Goal: Task Accomplishment & Management: Complete application form

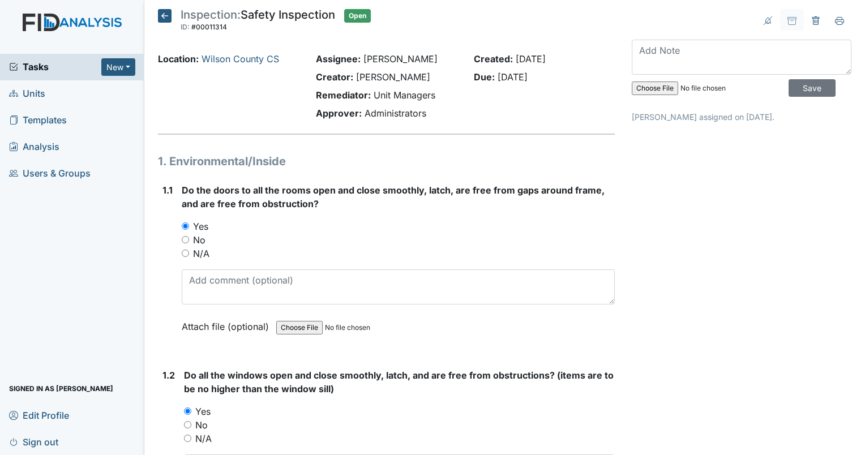
scroll to position [3282, 0]
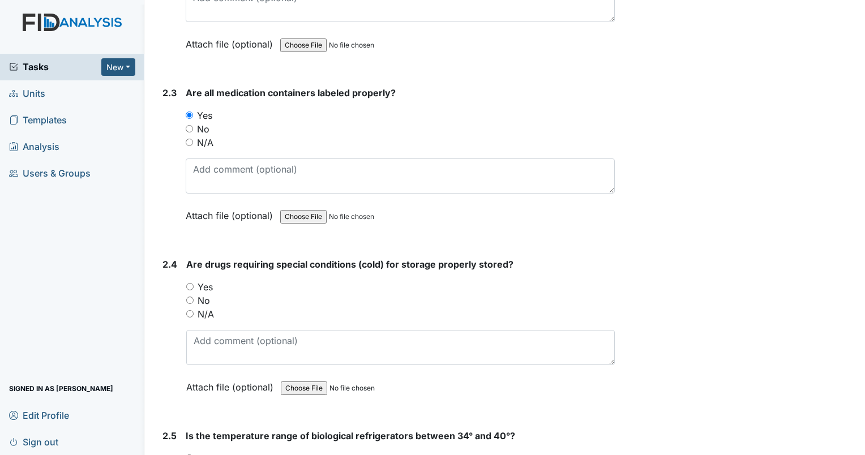
drag, startPoint x: 189, startPoint y: 302, endPoint x: 281, endPoint y: 283, distance: 94.1
click at [191, 310] on input "N/A" at bounding box center [189, 313] width 7 height 7
radio input "true"
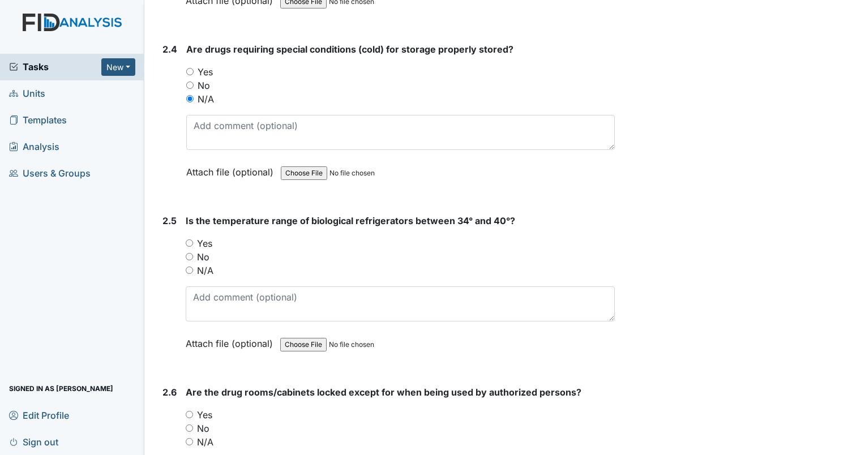
scroll to position [3508, 0]
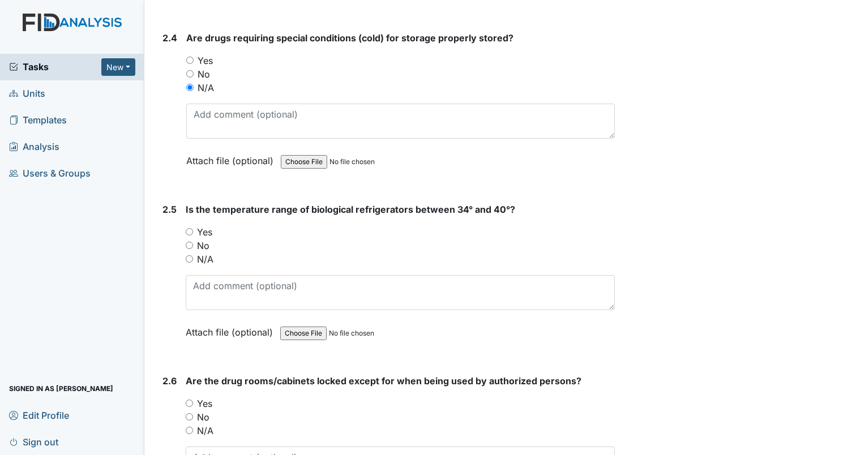
click at [190, 228] on input "Yes" at bounding box center [189, 231] width 7 height 7
radio input "true"
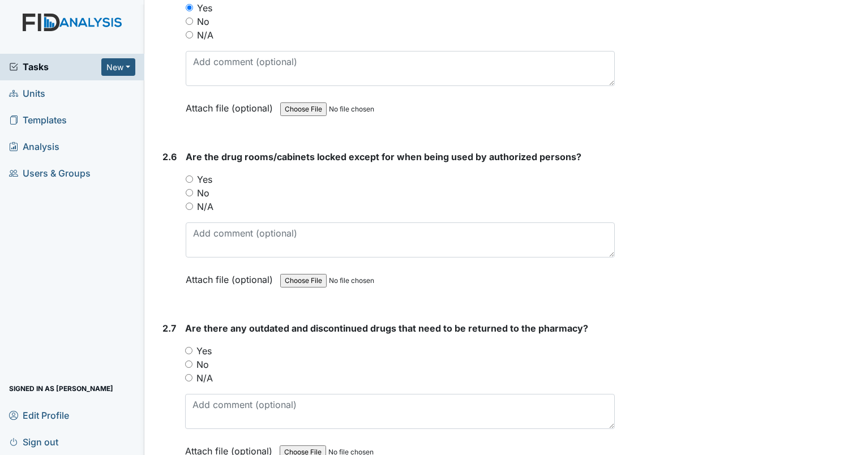
scroll to position [3735, 0]
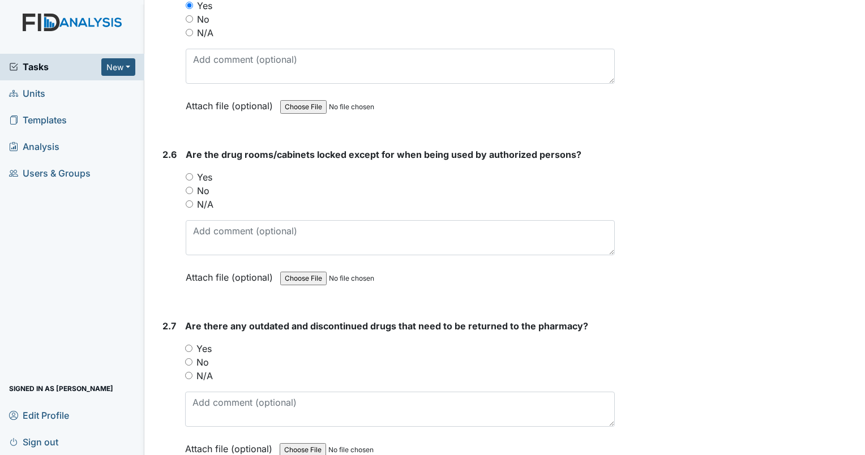
click at [188, 173] on input "Yes" at bounding box center [189, 176] width 7 height 7
radio input "true"
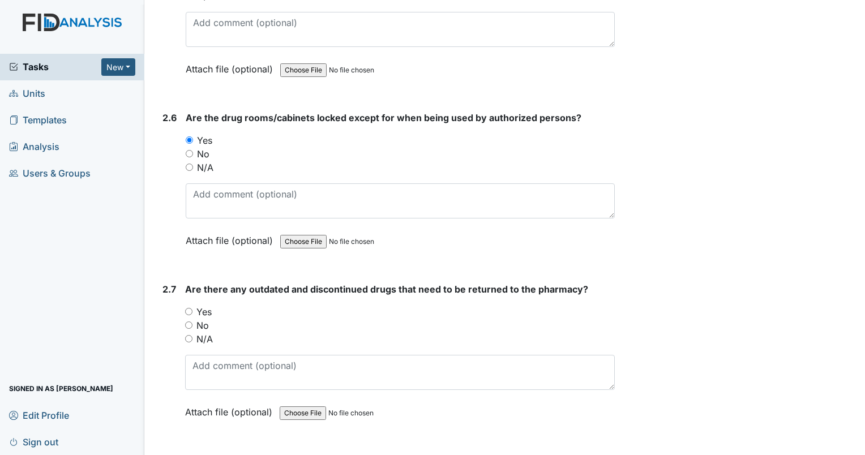
scroll to position [3904, 0]
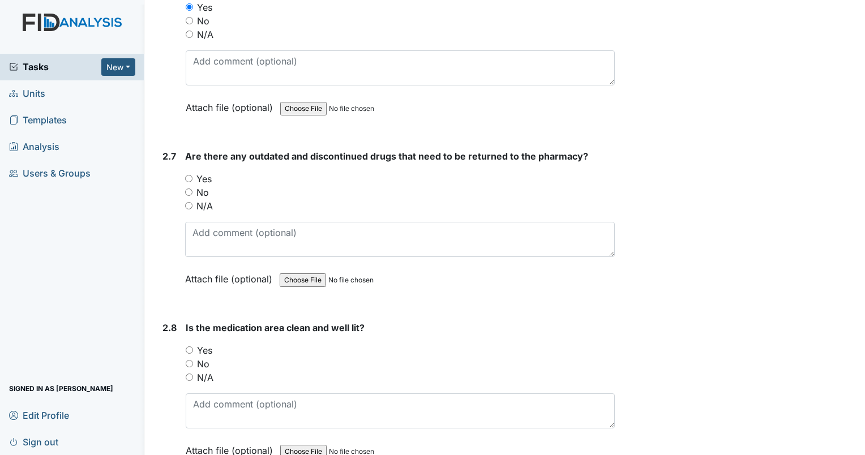
click at [192, 186] on div "No" at bounding box center [399, 193] width 429 height 14
drag, startPoint x: 189, startPoint y: 178, endPoint x: 206, endPoint y: 178, distance: 17.0
click at [190, 188] on input "No" at bounding box center [188, 191] width 7 height 7
radio input "true"
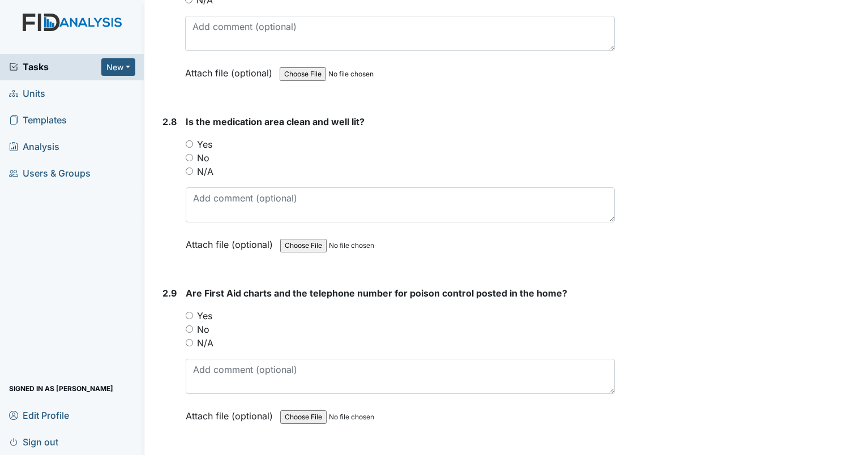
scroll to position [4131, 0]
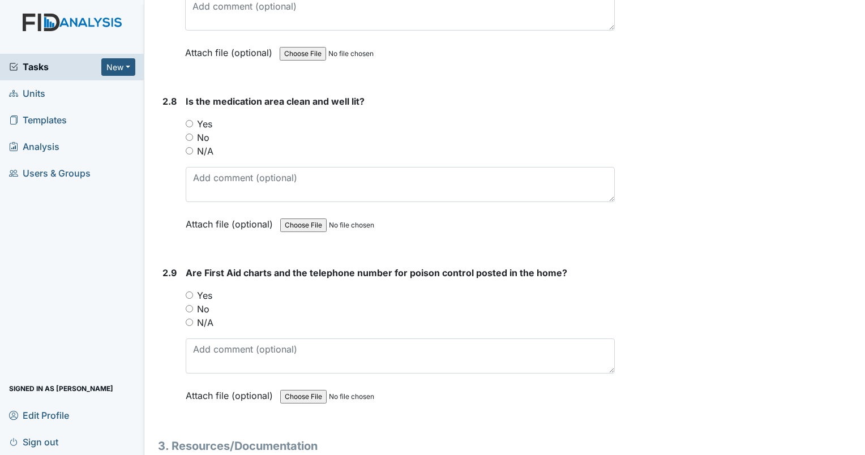
click at [188, 120] on input "Yes" at bounding box center [189, 123] width 7 height 7
radio input "true"
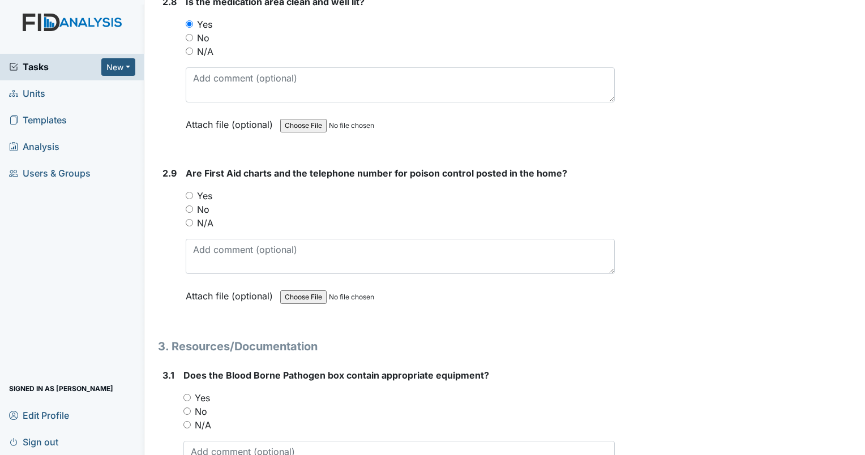
scroll to position [4244, 0]
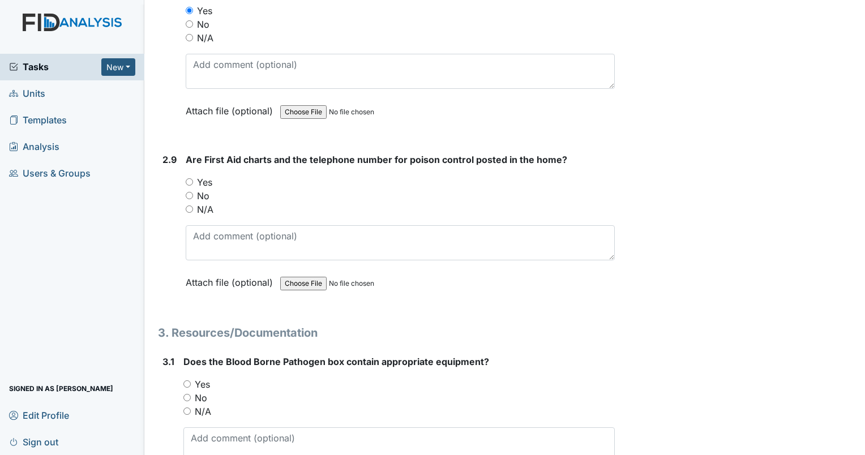
click at [190, 178] on input "Yes" at bounding box center [189, 181] width 7 height 7
radio input "true"
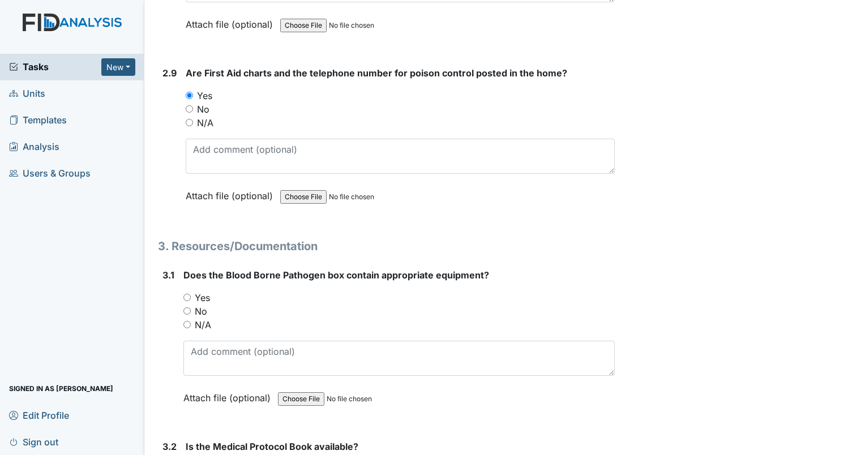
scroll to position [4470, 0]
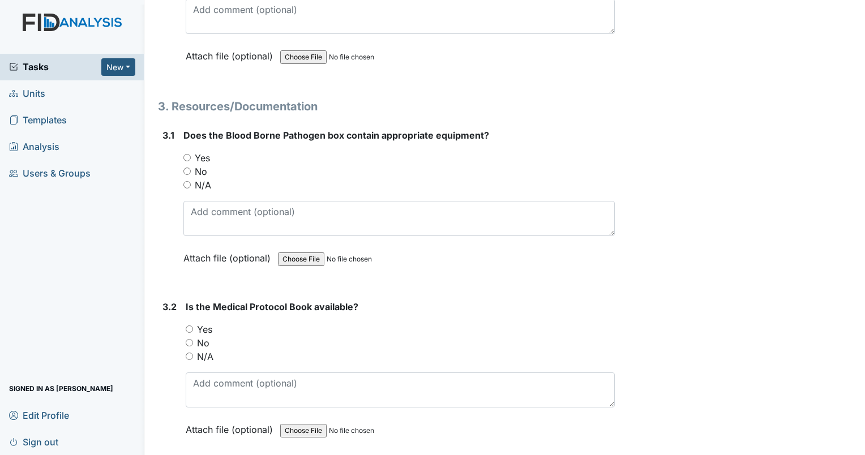
click at [187, 154] on input "Yes" at bounding box center [186, 157] width 7 height 7
radio input "true"
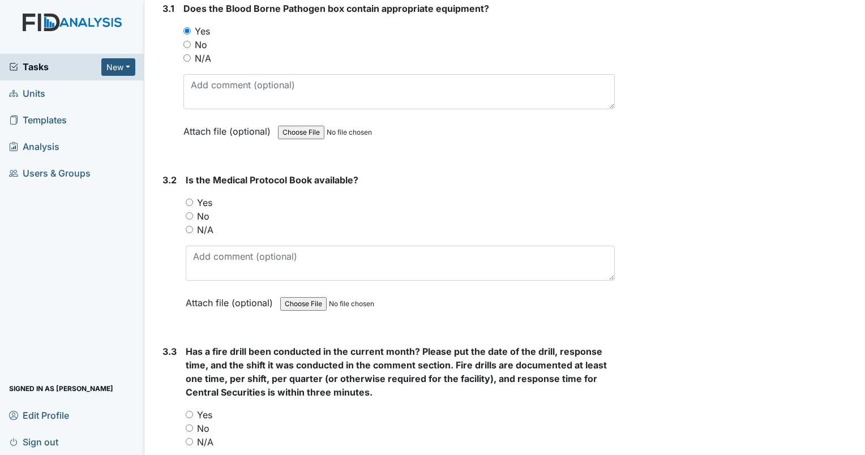
scroll to position [4640, 0]
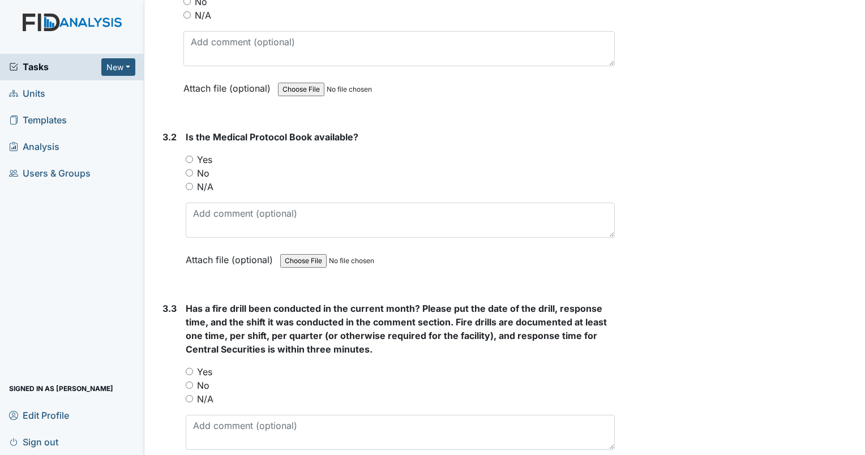
click at [190, 156] on input "Yes" at bounding box center [189, 159] width 7 height 7
radio input "true"
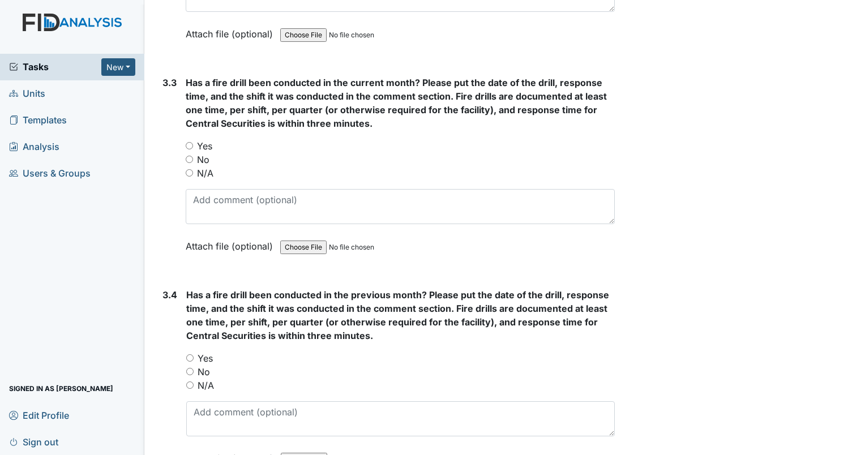
scroll to position [4866, 0]
click at [190, 141] on input "Yes" at bounding box center [189, 144] width 7 height 7
radio input "true"
click at [188, 354] on input "Yes" at bounding box center [189, 357] width 7 height 7
radio input "true"
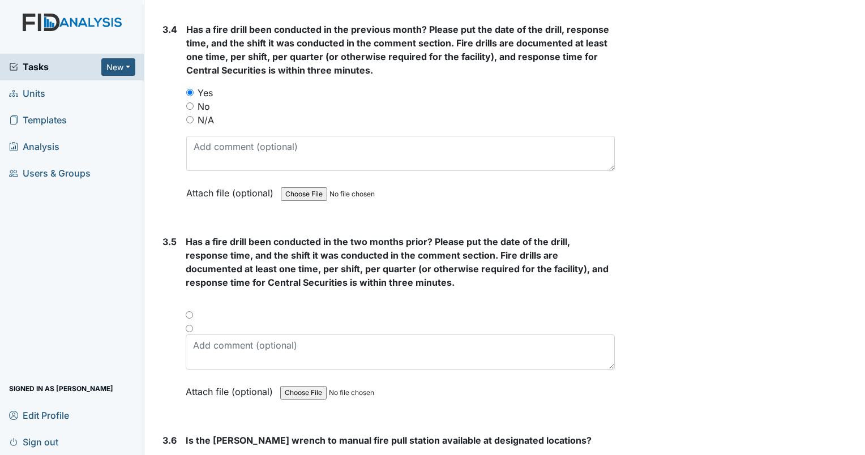
scroll to position [5149, 0]
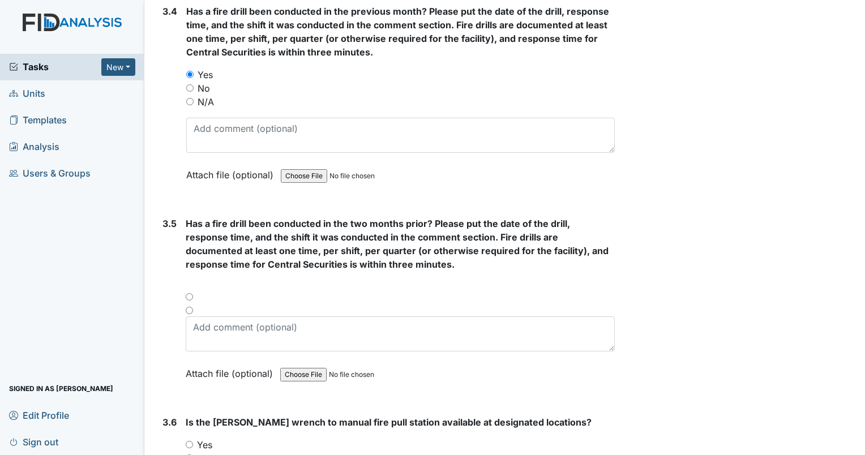
click at [189, 294] on div at bounding box center [400, 301] width 429 height 14
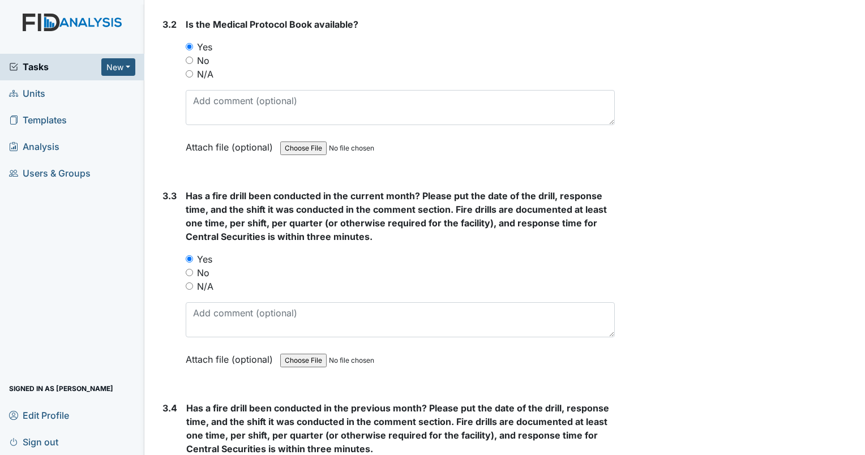
scroll to position [4753, 0]
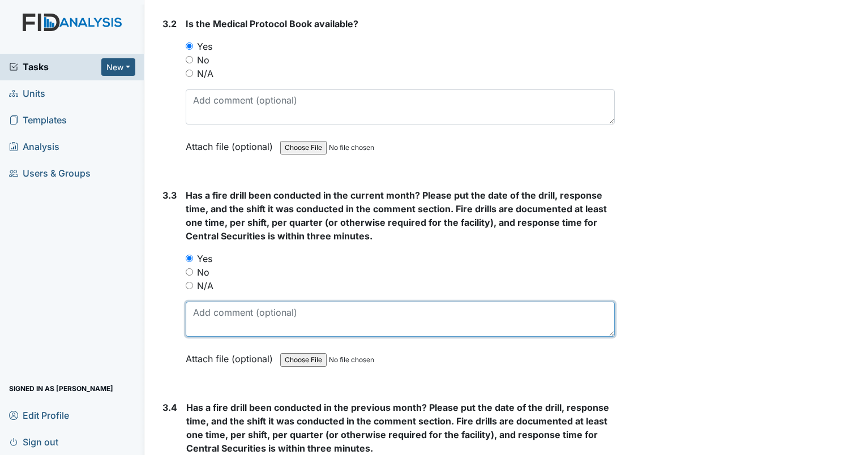
click at [224, 302] on textarea at bounding box center [400, 319] width 429 height 35
type textarea "1"
click at [260, 302] on textarea "9/6/25" at bounding box center [400, 319] width 429 height 35
click at [253, 302] on textarea "9/6/25" at bounding box center [400, 319] width 429 height 35
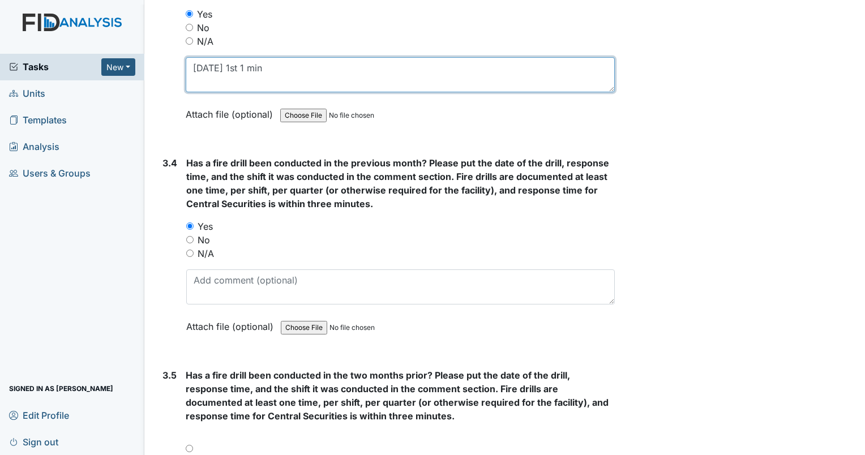
scroll to position [5036, 0]
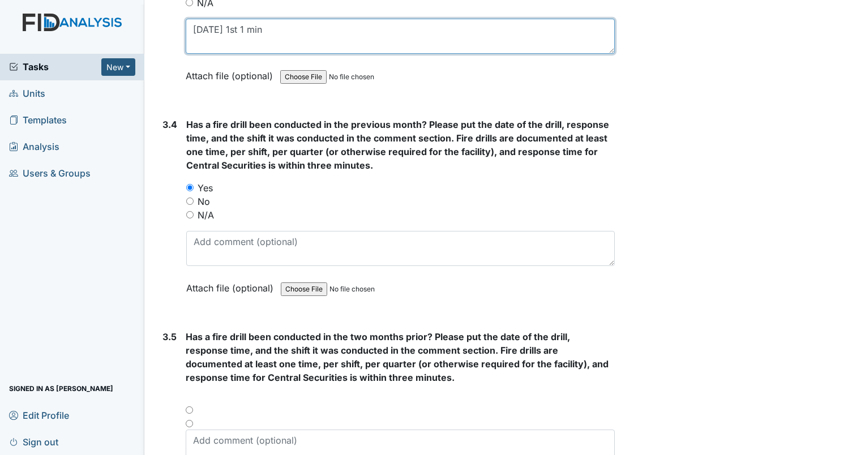
type textarea "9/6/25 1st 1 min"
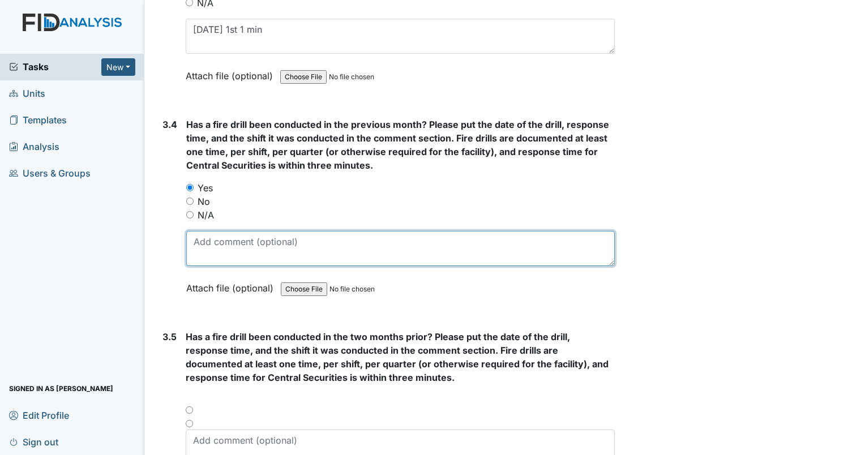
click at [281, 231] on textarea at bounding box center [400, 248] width 428 height 35
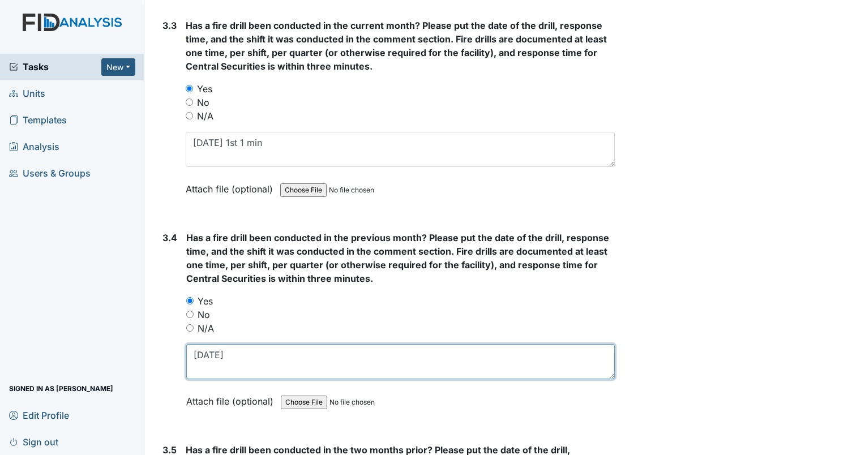
scroll to position [4866, 0]
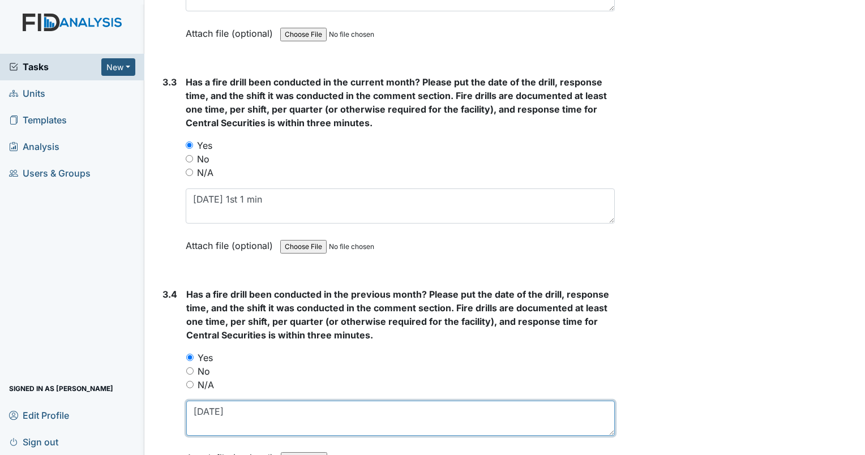
type textarea "7/7/25"
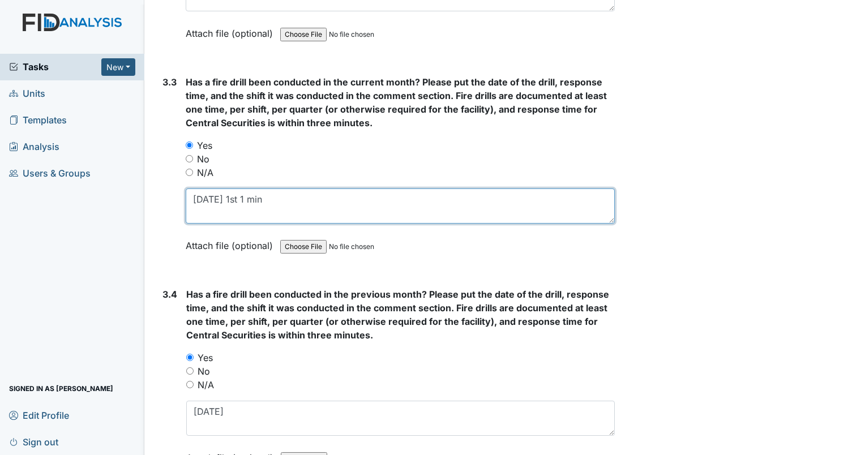
click at [237, 188] on textarea "9/6/25 1st 1 min" at bounding box center [400, 205] width 429 height 35
type textarea "9/6/25 3am 1 min"
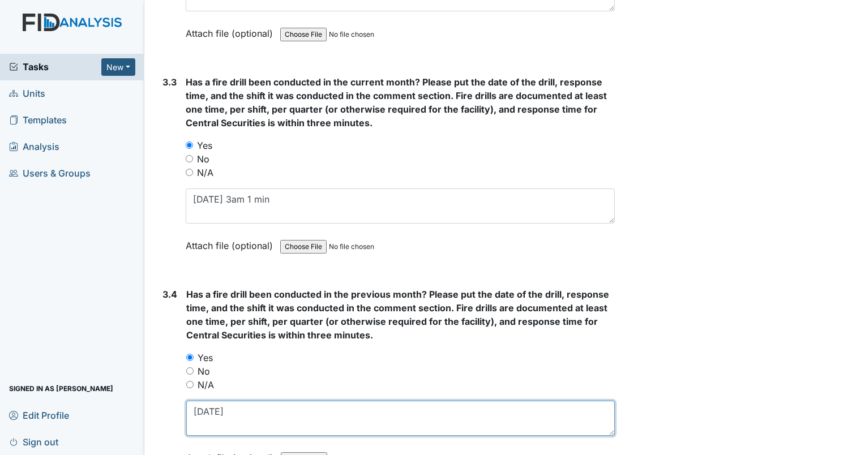
click at [236, 401] on textarea "7/7/25" at bounding box center [400, 418] width 428 height 35
type textarea "7/7/25 1st"
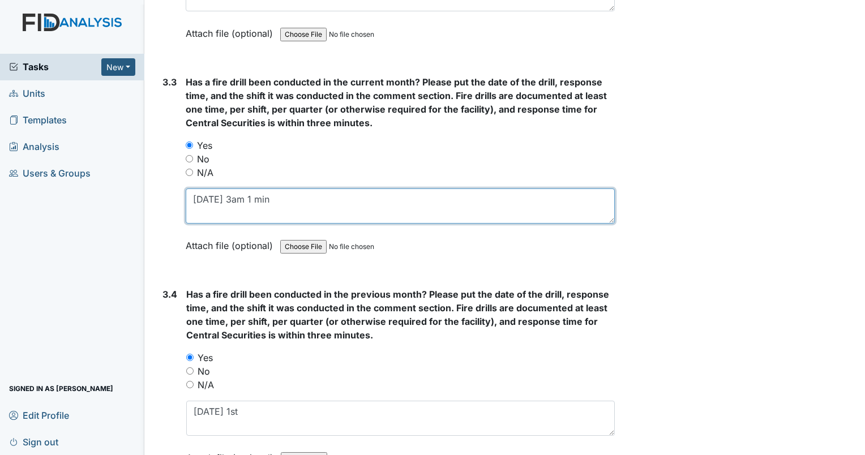
click at [230, 188] on textarea "9/6/25 3am 1 min" at bounding box center [400, 205] width 429 height 35
click at [239, 188] on textarea "9/6/25 1am 1 min" at bounding box center [400, 205] width 429 height 35
type textarea "9/6/25 1st 1 min"
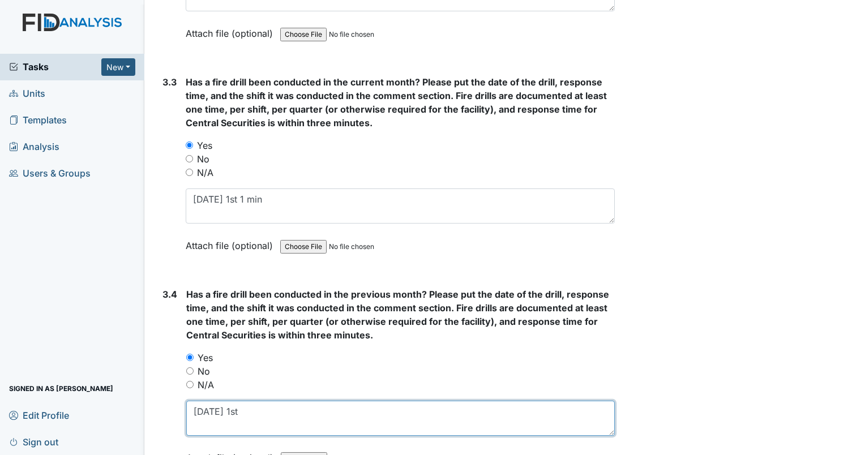
drag, startPoint x: 247, startPoint y: 397, endPoint x: 192, endPoint y: 412, distance: 56.8
click at [192, 412] on textarea "7/7/25 1st" at bounding box center [400, 418] width 428 height 35
click at [209, 401] on textarea at bounding box center [400, 418] width 428 height 35
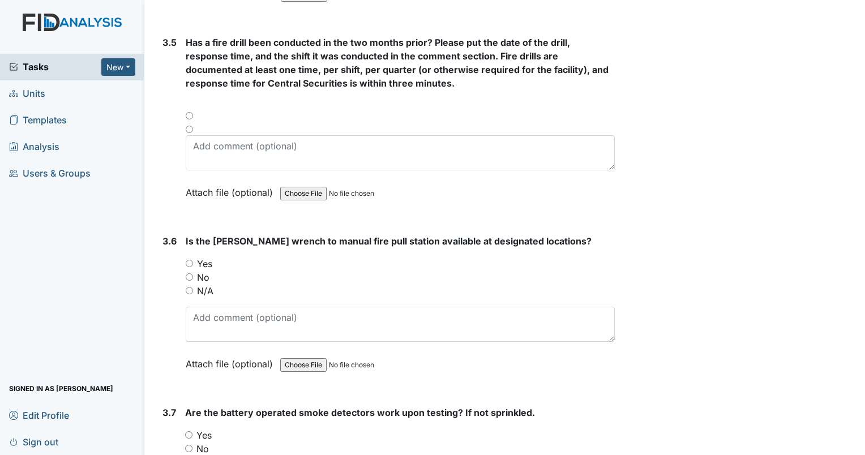
scroll to position [5376, 0]
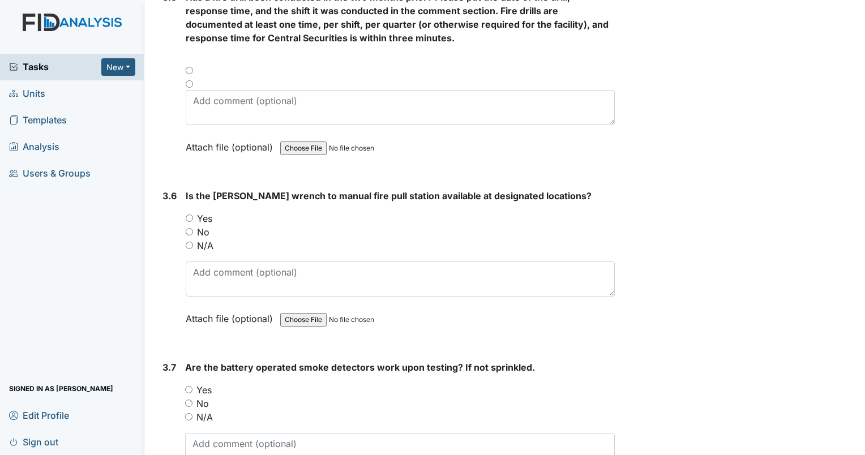
type textarea "8/18/25"
click at [187, 214] on input "Yes" at bounding box center [189, 217] width 7 height 7
radio input "true"
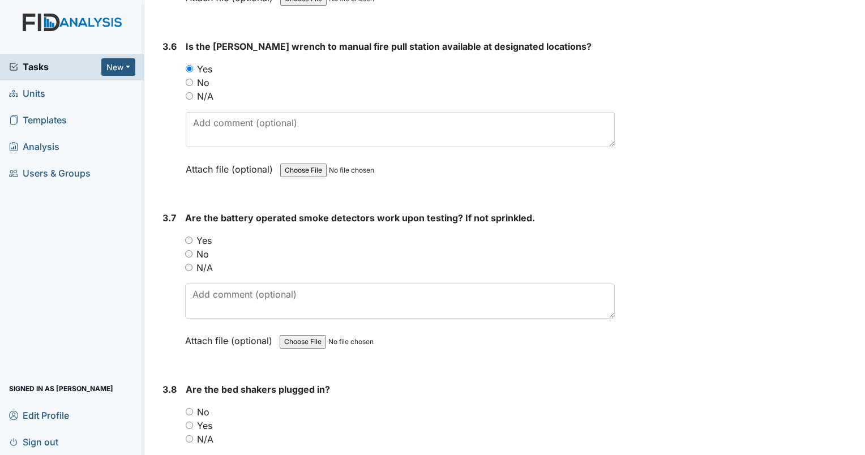
scroll to position [5546, 0]
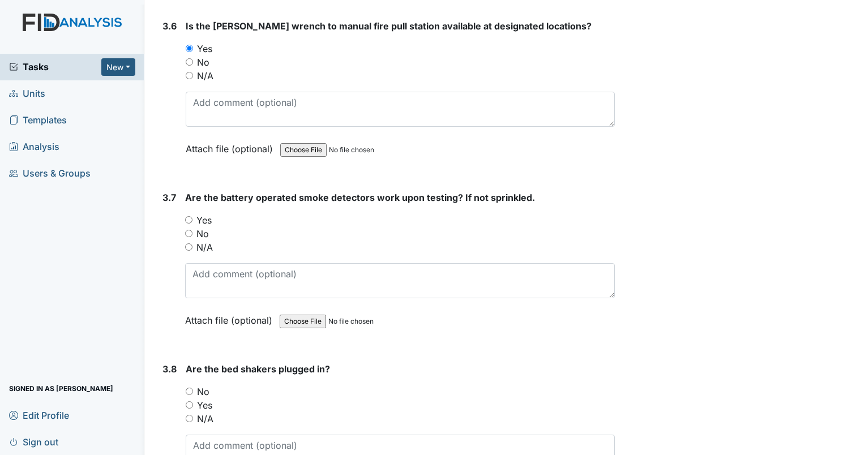
click at [193, 213] on div "Yes" at bounding box center [399, 220] width 429 height 14
click at [186, 216] on input "Yes" at bounding box center [188, 219] width 7 height 7
radio input "true"
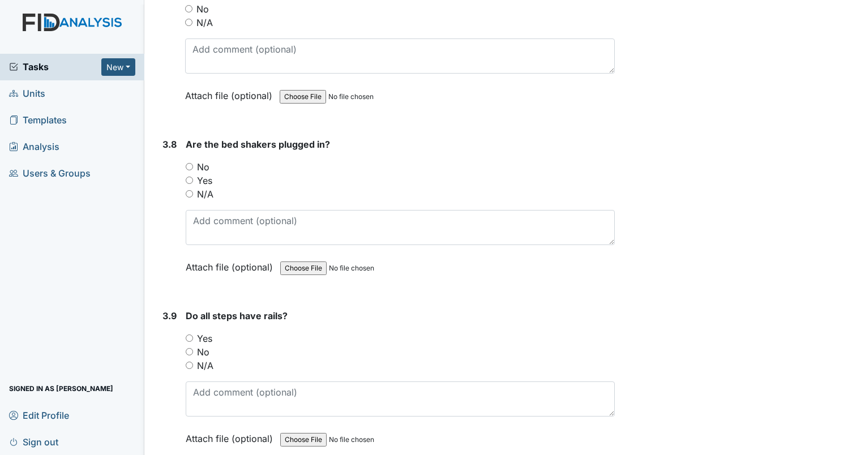
scroll to position [5772, 0]
click at [187, 188] on input "N/A" at bounding box center [189, 191] width 7 height 7
radio input "true"
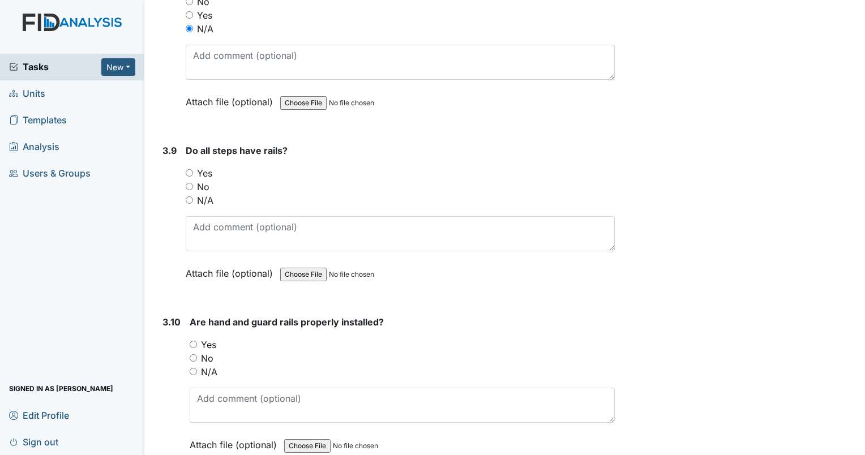
scroll to position [5942, 0]
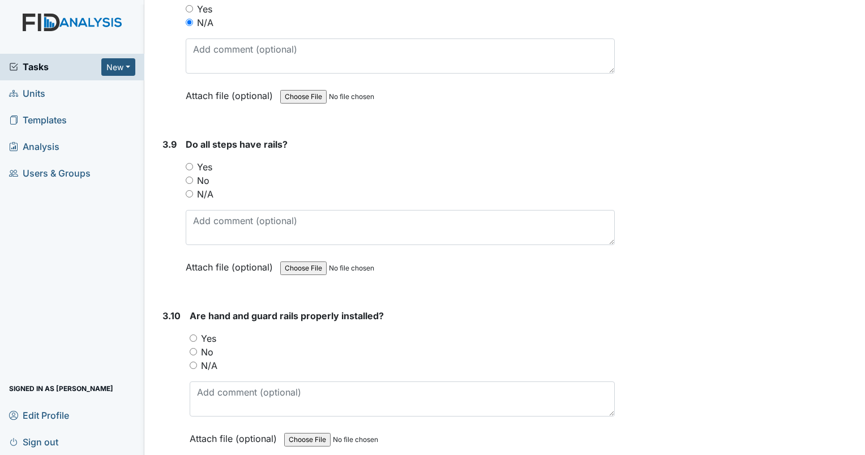
drag, startPoint x: 190, startPoint y: 176, endPoint x: 209, endPoint y: 170, distance: 19.7
click at [192, 190] on input "N/A" at bounding box center [189, 193] width 7 height 7
radio input "true"
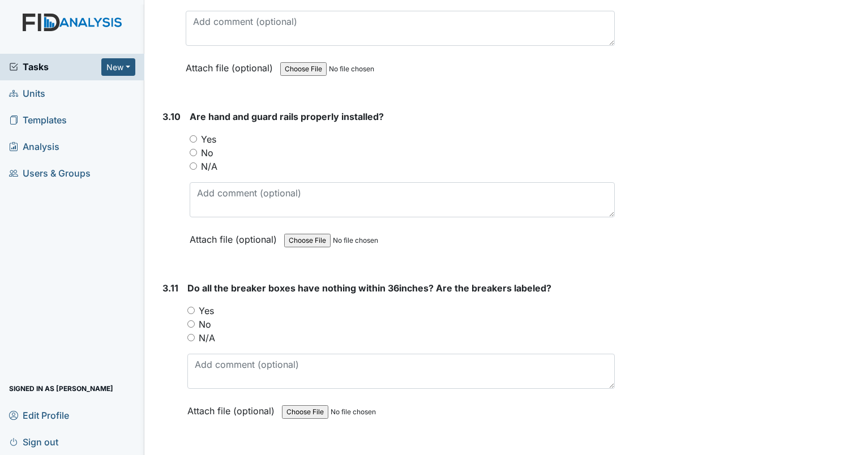
scroll to position [6168, 0]
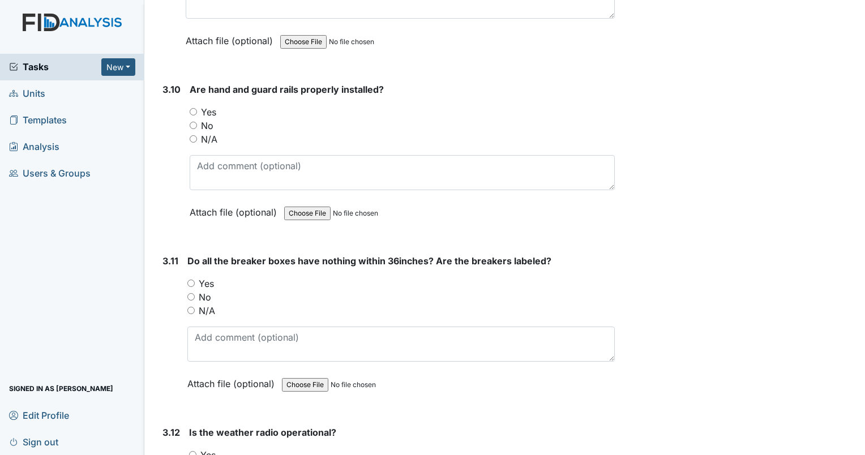
click at [194, 280] on input "Yes" at bounding box center [190, 283] width 7 height 7
radio input "true"
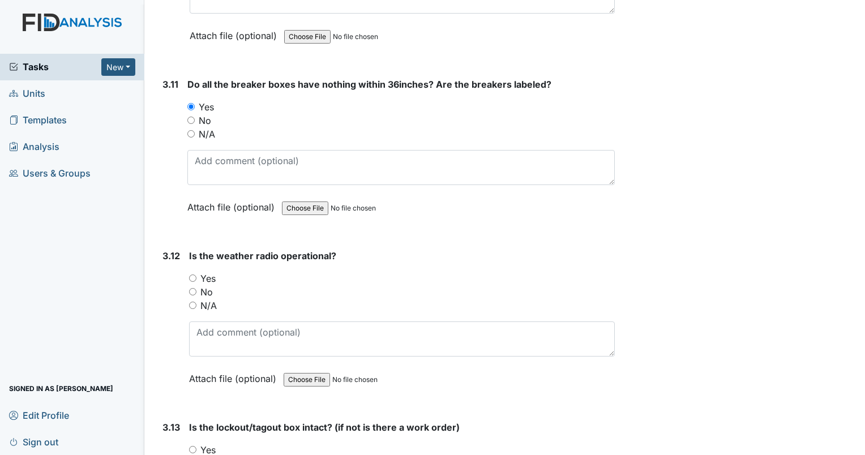
scroll to position [6394, 0]
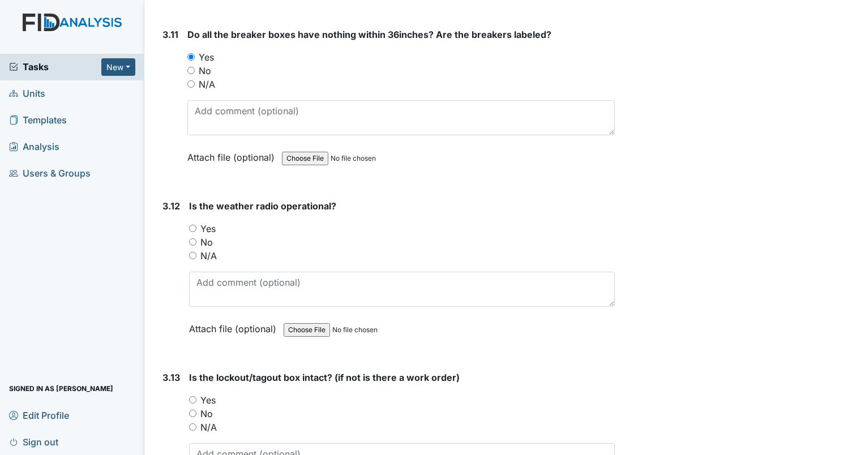
click at [190, 252] on input "N/A" at bounding box center [192, 255] width 7 height 7
radio input "true"
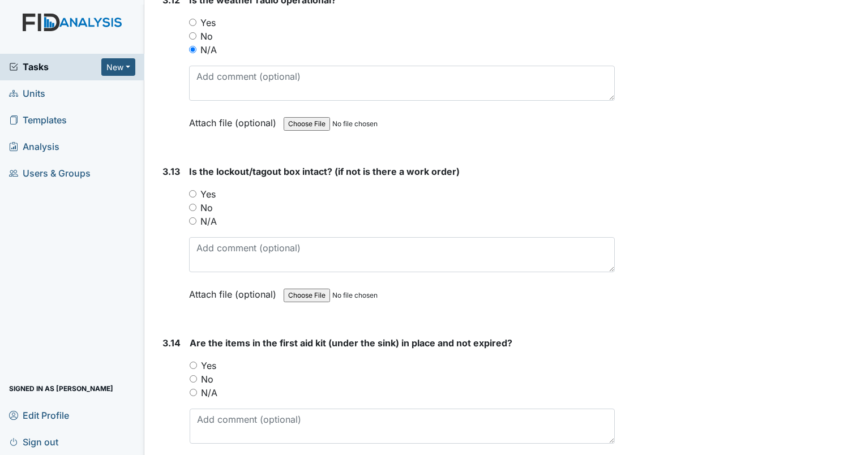
scroll to position [6451, 0]
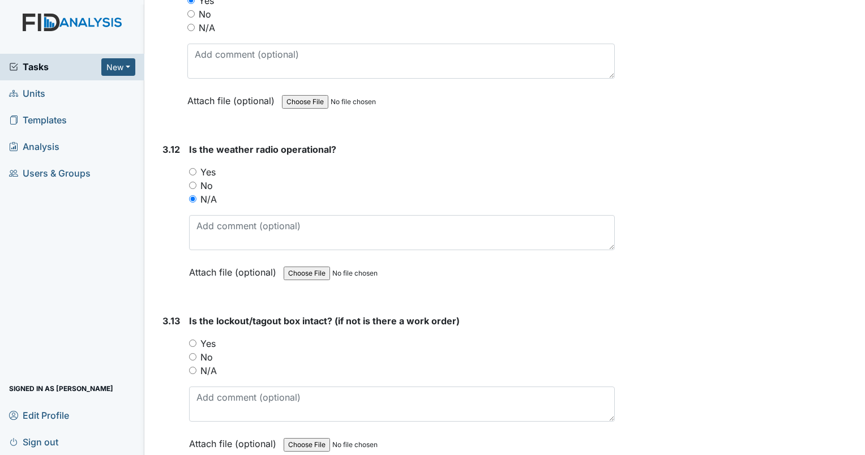
click at [195, 367] on input "N/A" at bounding box center [192, 370] width 7 height 7
radio input "true"
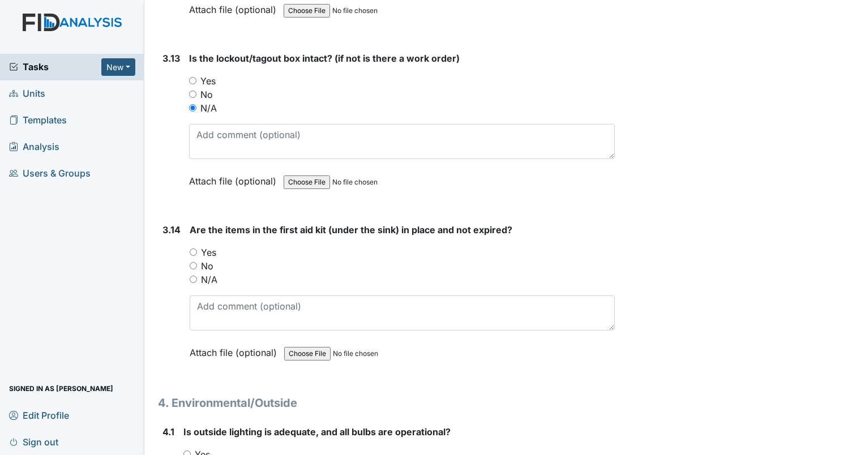
scroll to position [6734, 0]
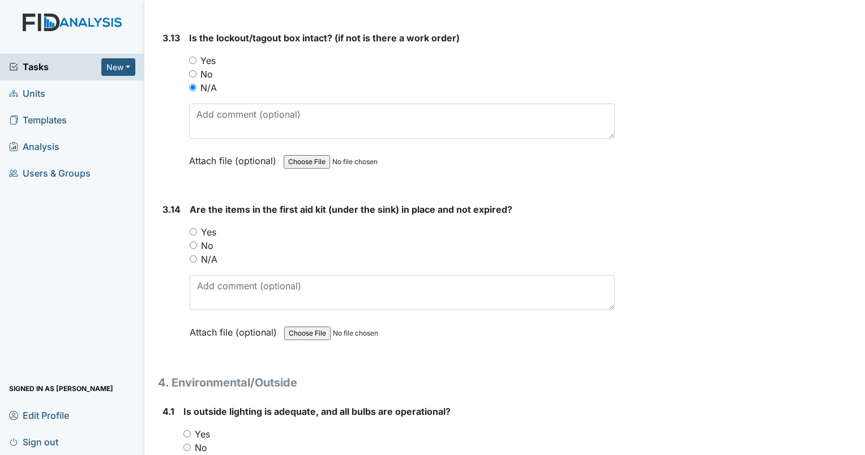
click at [193, 228] on input "Yes" at bounding box center [193, 231] width 7 height 7
radio input "true"
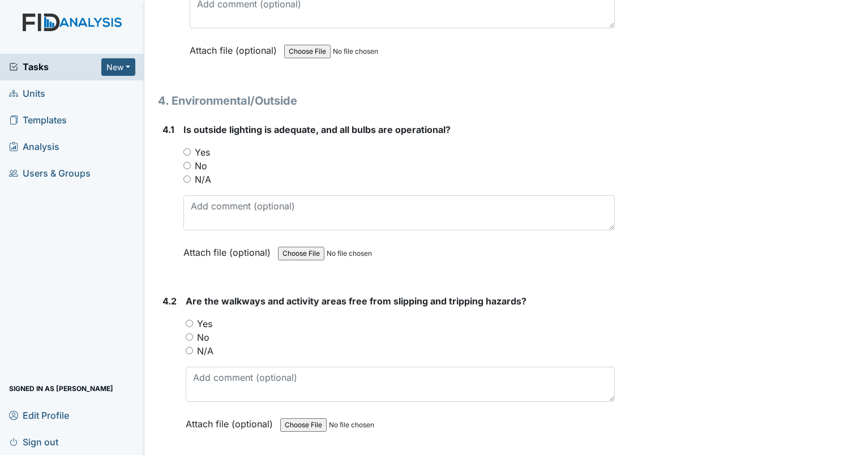
scroll to position [7017, 0]
click at [187, 147] on input "Yes" at bounding box center [186, 150] width 7 height 7
radio input "true"
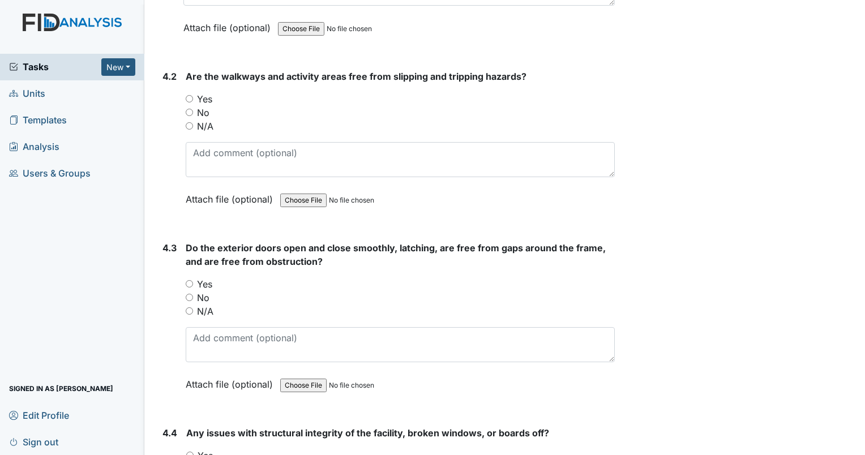
scroll to position [7243, 0]
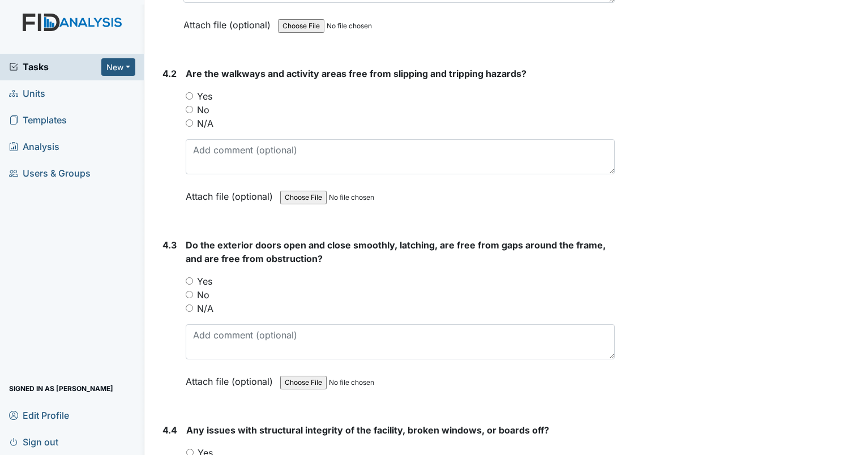
click at [192, 92] on input "Yes" at bounding box center [189, 95] width 7 height 7
radio input "true"
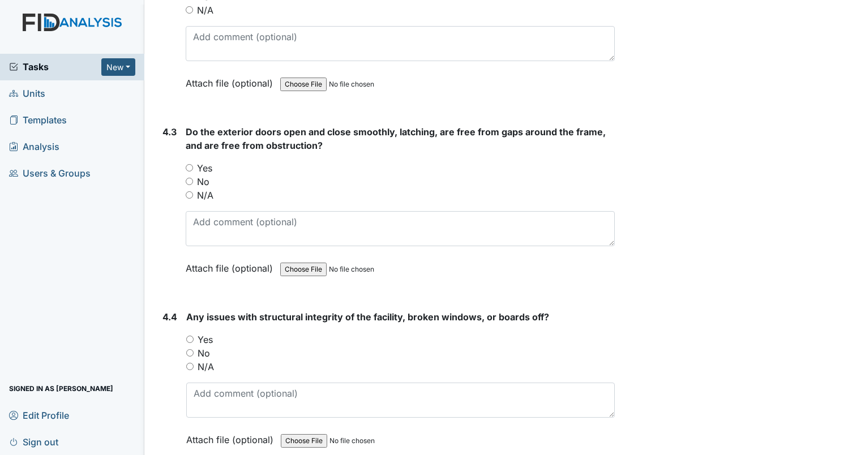
scroll to position [7413, 0]
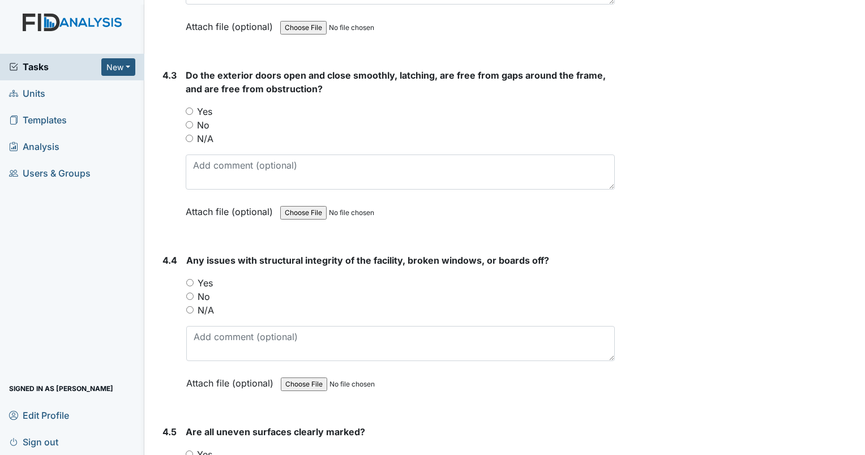
click at [190, 108] on input "Yes" at bounding box center [189, 111] width 7 height 7
radio input "true"
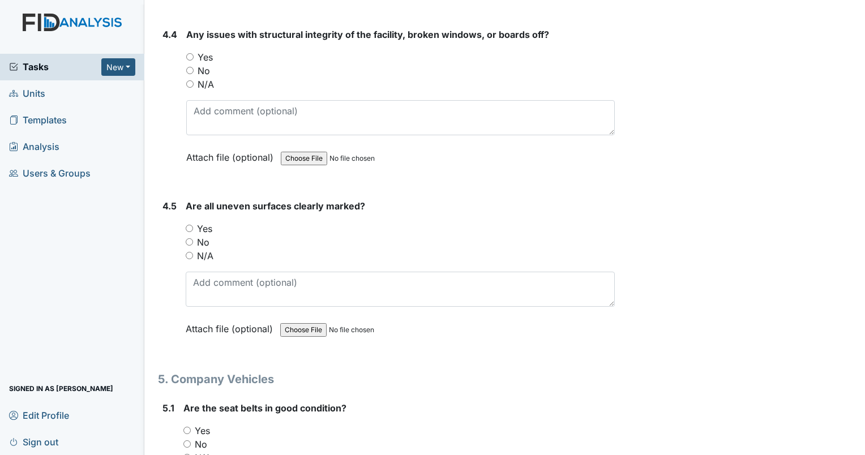
scroll to position [7639, 0]
click at [190, 66] on input "No" at bounding box center [189, 69] width 7 height 7
radio input "true"
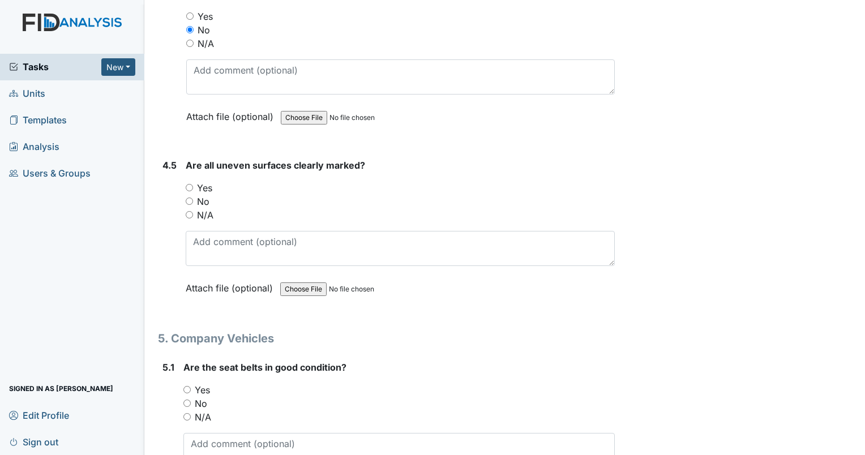
scroll to position [7752, 0]
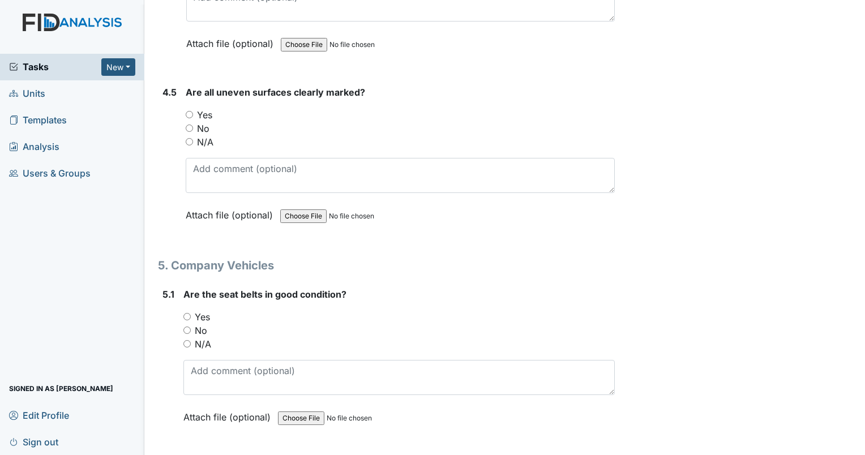
click at [188, 111] on input "Yes" at bounding box center [189, 114] width 7 height 7
radio input "true"
click at [187, 138] on input "N/A" at bounding box center [189, 141] width 7 height 7
radio input "true"
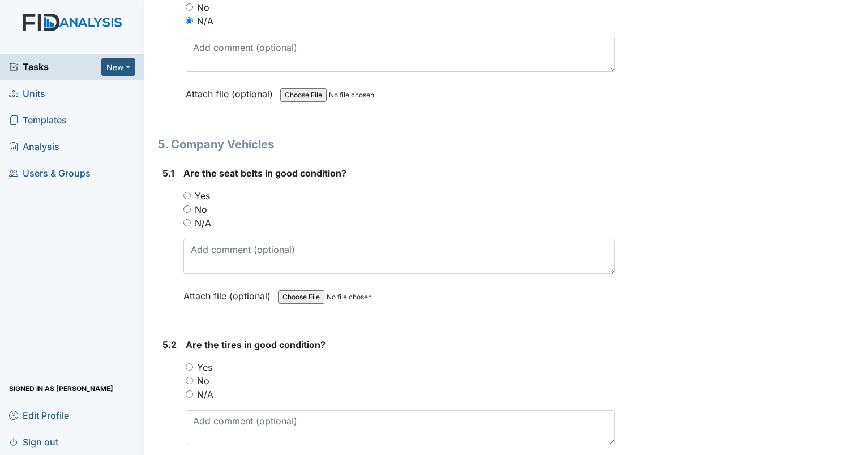
scroll to position [7922, 0]
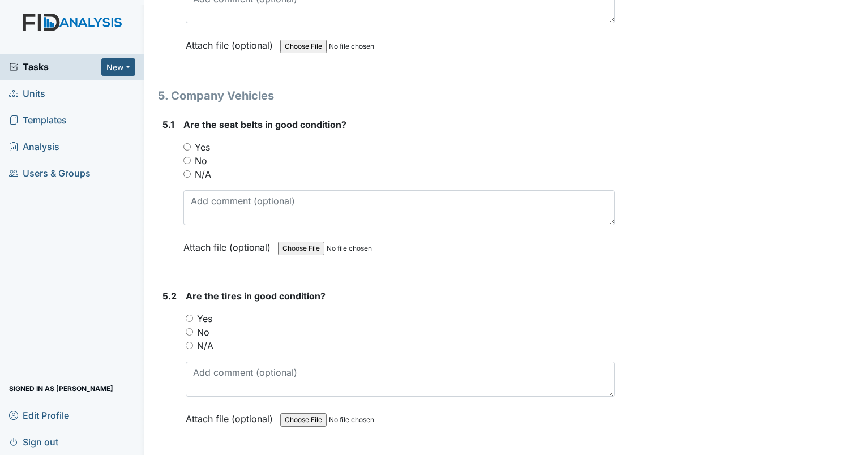
click at [183, 143] on input "Yes" at bounding box center [186, 146] width 7 height 7
radio input "true"
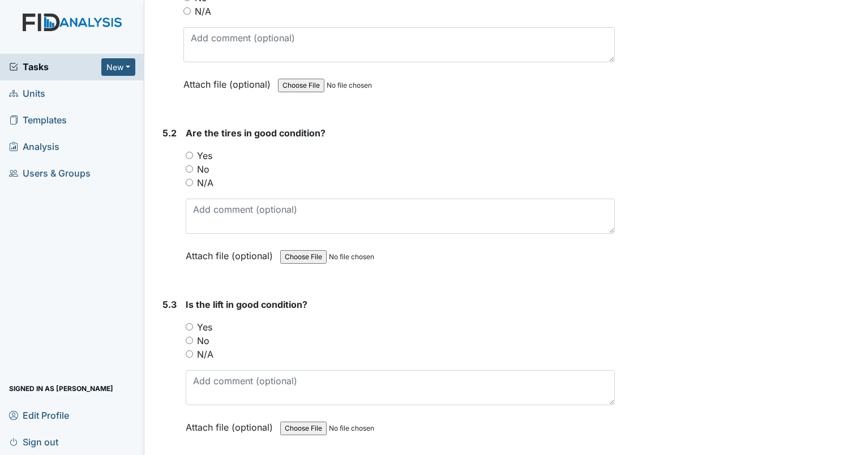
scroll to position [8092, 0]
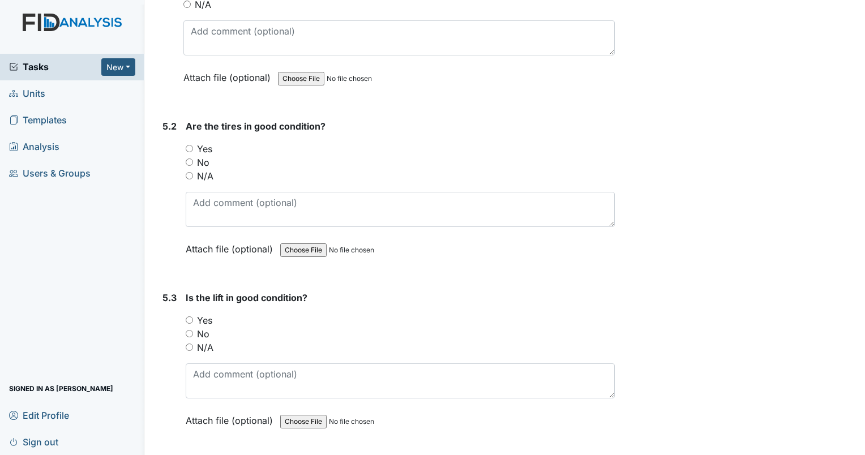
click at [188, 158] on input "No" at bounding box center [189, 161] width 7 height 7
radio input "true"
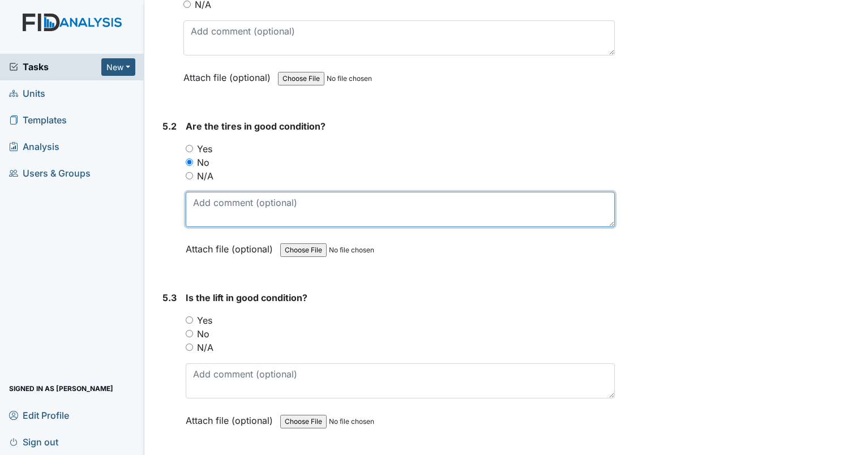
drag, startPoint x: 215, startPoint y: 183, endPoint x: 217, endPoint y: 177, distance: 5.9
click at [215, 192] on textarea at bounding box center [400, 209] width 429 height 35
type textarea "right tire needs replacing"
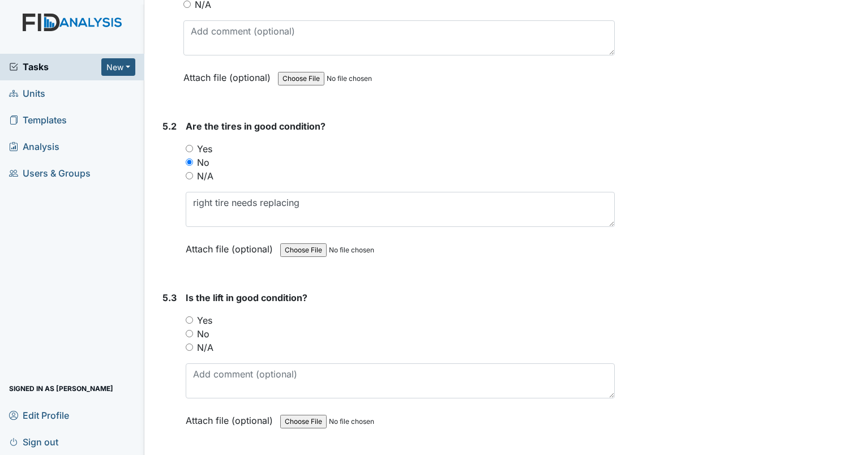
drag, startPoint x: 190, startPoint y: 320, endPoint x: 201, endPoint y: 315, distance: 12.9
click at [190, 343] on input "N/A" at bounding box center [189, 346] width 7 height 7
radio input "true"
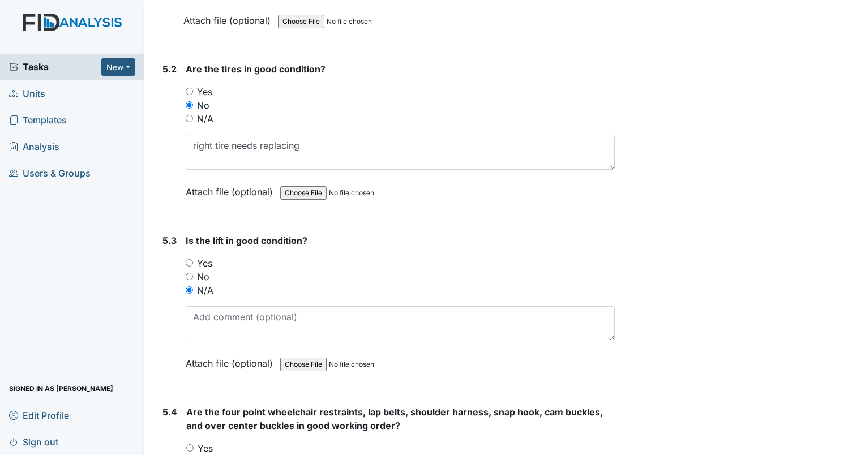
scroll to position [8318, 0]
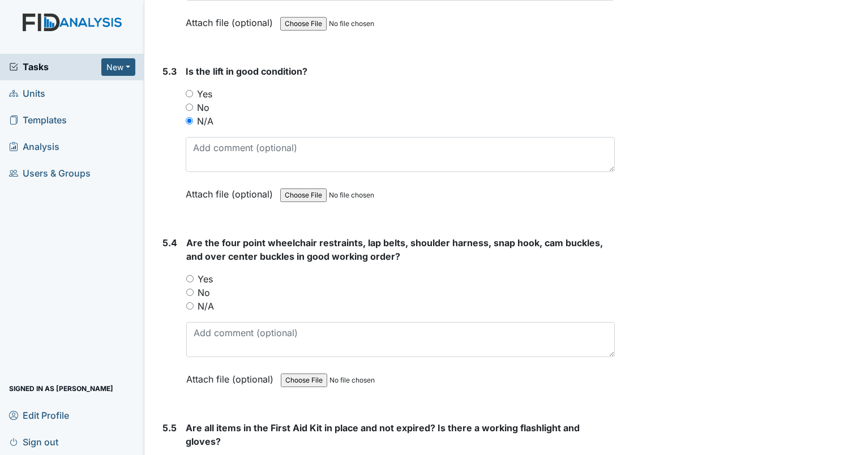
click at [191, 302] on input "N/A" at bounding box center [189, 305] width 7 height 7
radio input "true"
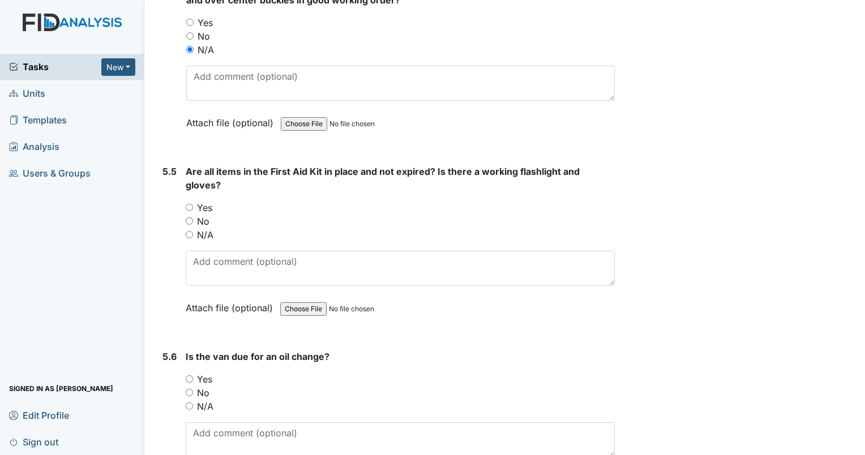
scroll to position [8601, 0]
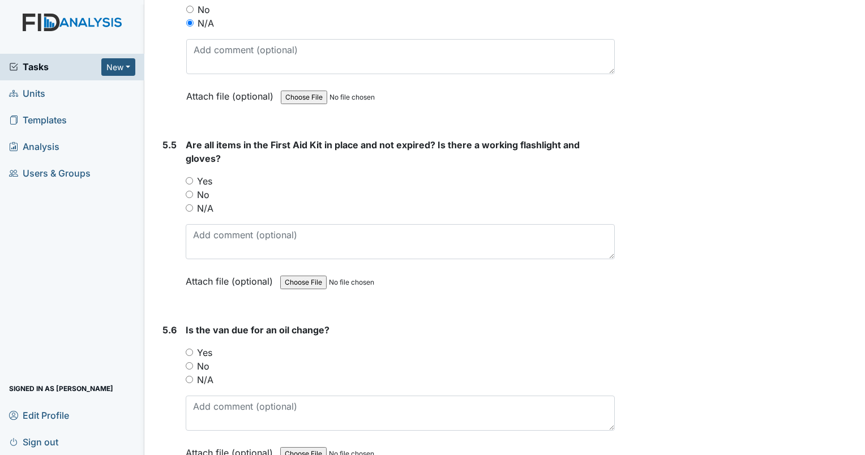
click at [191, 177] on input "Yes" at bounding box center [189, 180] width 7 height 7
radio input "true"
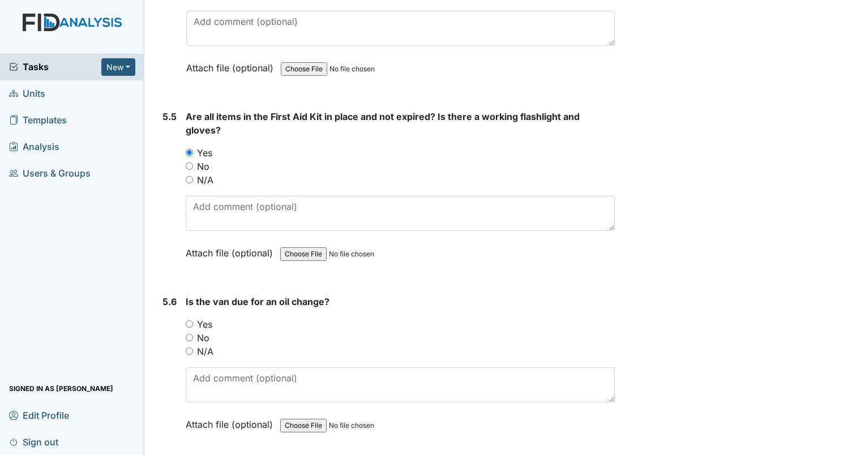
scroll to position [8643, 0]
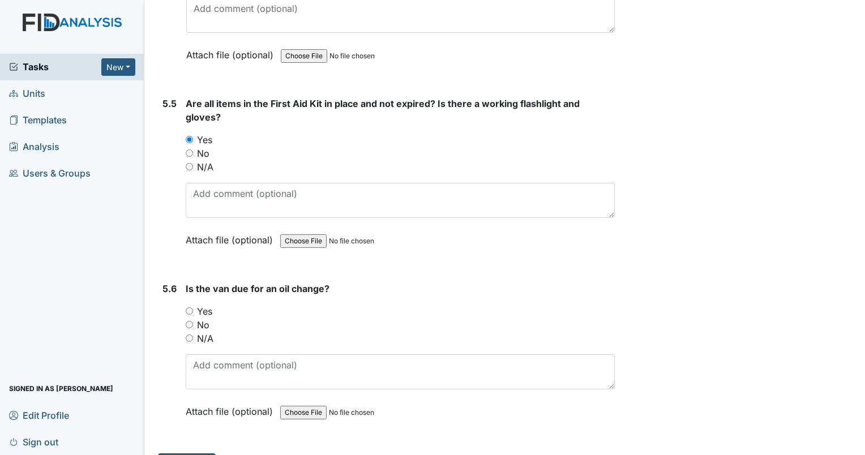
drag, startPoint x: 190, startPoint y: 294, endPoint x: 325, endPoint y: 264, distance: 139.2
click at [190, 321] on input "No" at bounding box center [189, 324] width 7 height 7
radio input "true"
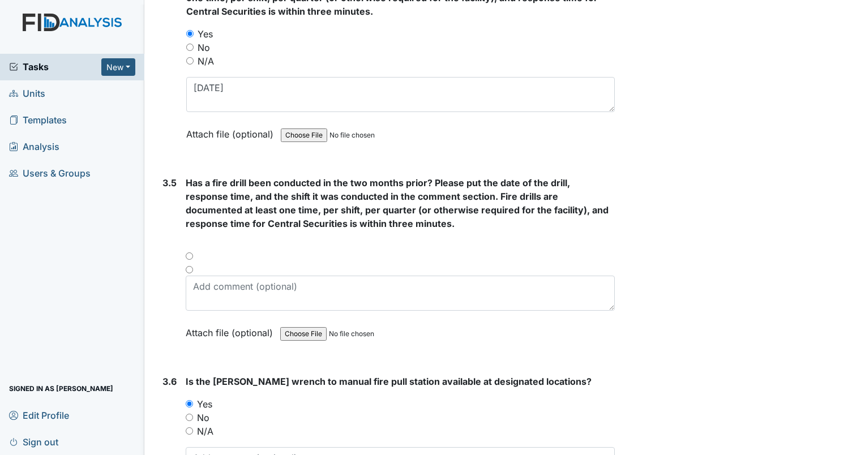
scroll to position [5191, 0]
click at [189, 239] on div at bounding box center [400, 246] width 429 height 14
click at [187, 220] on div "Has a fire drill been conducted in the two months prior? Please put the date of…" at bounding box center [400, 260] width 429 height 171
click at [188, 218] on div "Has a fire drill been conducted in the two months prior? Please put the date of…" at bounding box center [400, 260] width 429 height 171
drag, startPoint x: 188, startPoint y: 218, endPoint x: 189, endPoint y: 240, distance: 22.1
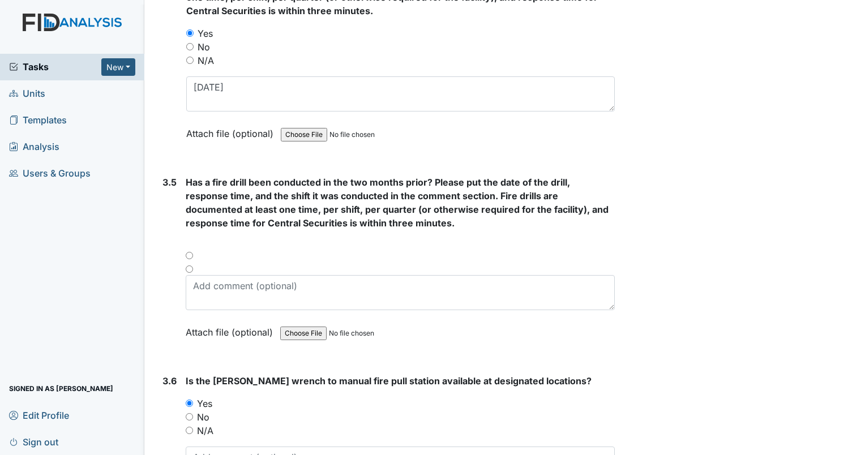
click at [189, 252] on div at bounding box center [400, 259] width 429 height 14
click at [188, 252] on div at bounding box center [400, 259] width 429 height 14
click at [187, 252] on div at bounding box center [400, 259] width 429 height 14
drag, startPoint x: 187, startPoint y: 235, endPoint x: 188, endPoint y: 251, distance: 15.9
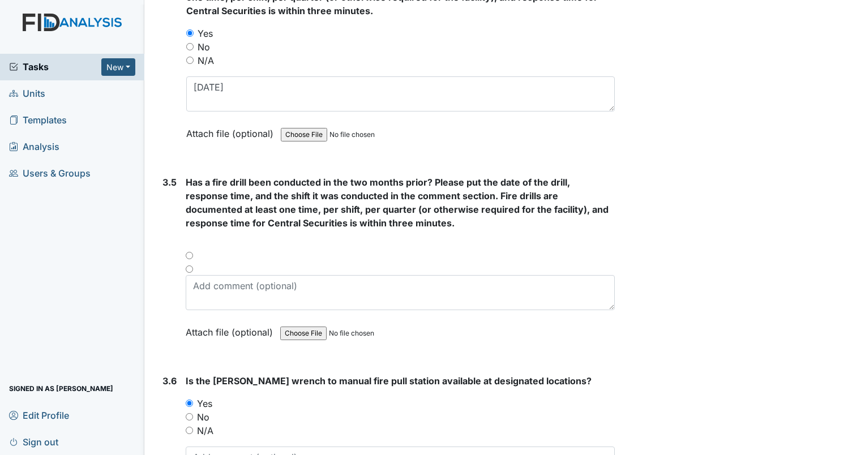
click at [188, 265] on input "radio" at bounding box center [189, 268] width 7 height 7
radio input "true"
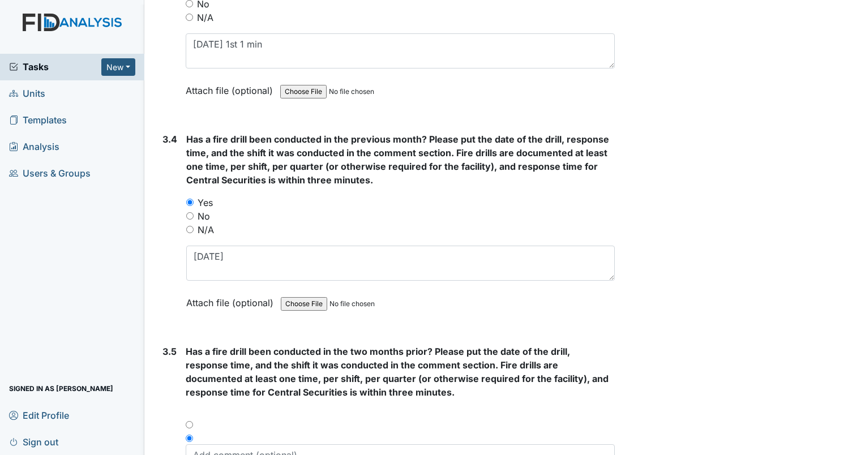
scroll to position [5021, 0]
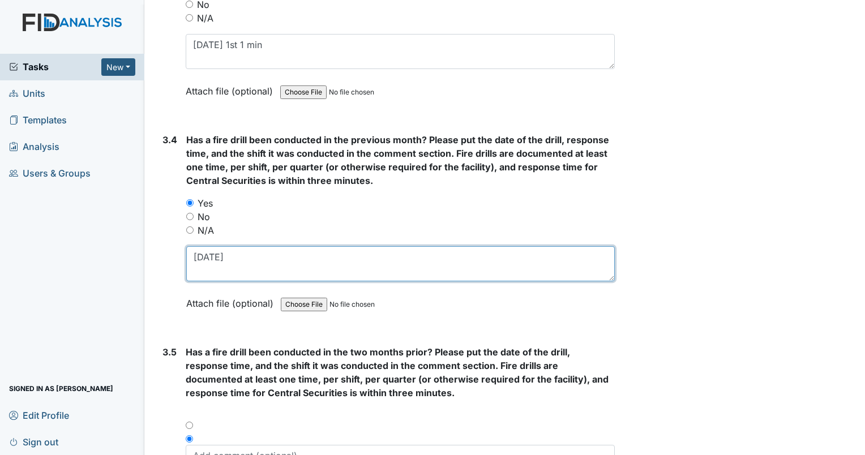
click at [239, 246] on textarea "8/18/25" at bounding box center [400, 263] width 428 height 35
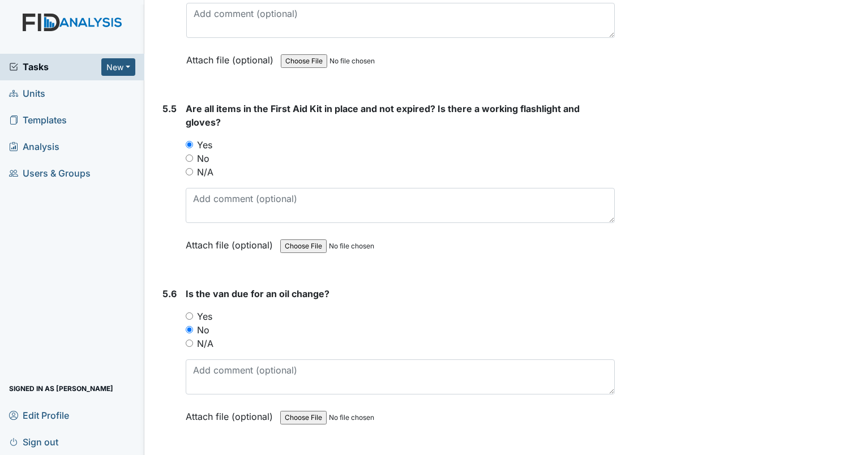
scroll to position [8643, 0]
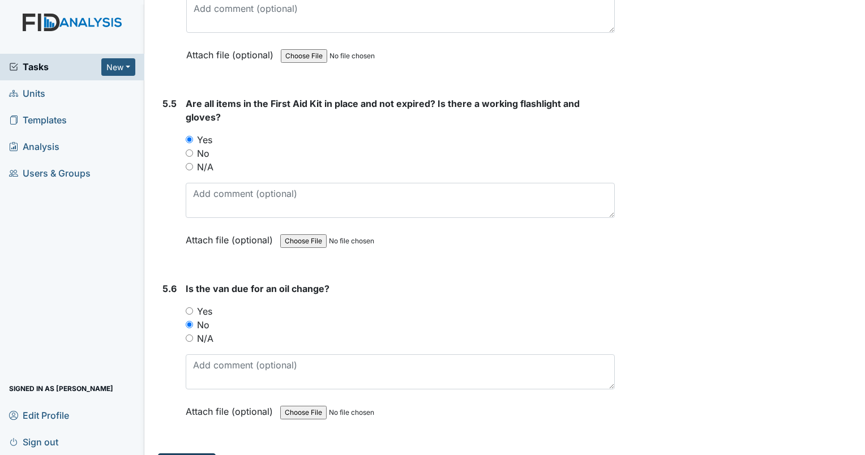
type textarea "8/18/25 3rd 1 min"
click at [194, 453] on button "Submit" at bounding box center [187, 464] width 58 height 22
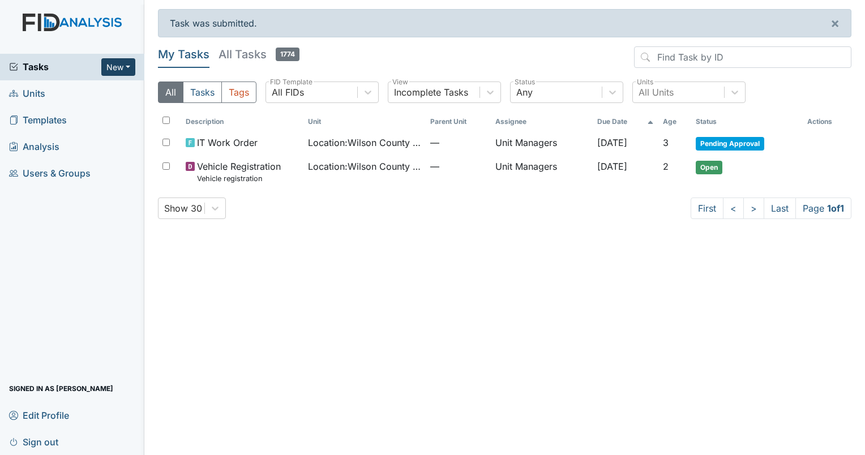
click at [127, 68] on button "New" at bounding box center [118, 67] width 34 height 18
click at [91, 95] on link "Form" at bounding box center [89, 90] width 89 height 18
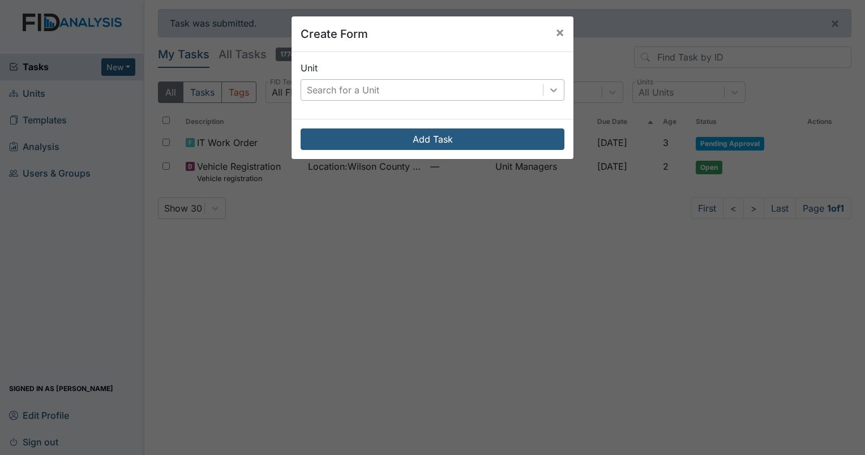
click at [548, 92] on icon at bounding box center [553, 89] width 11 height 11
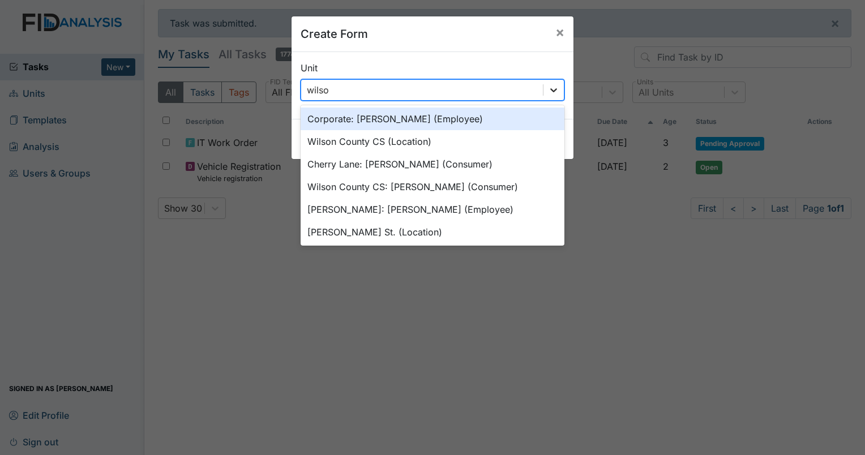
type input "wilson"
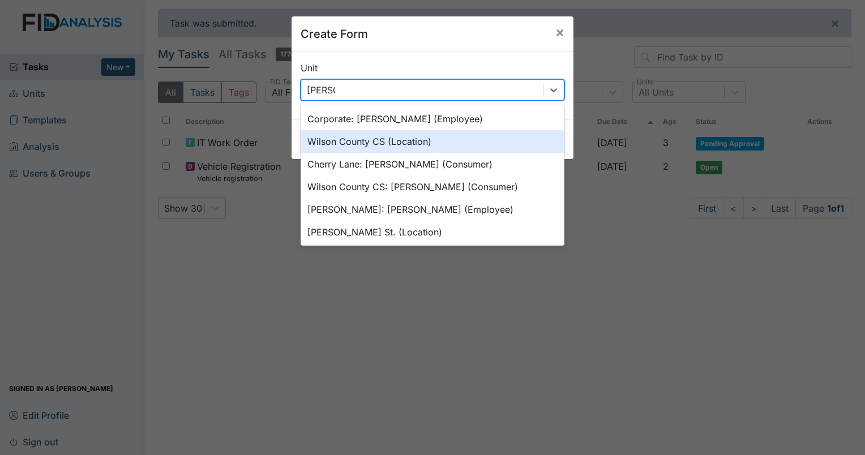
click at [433, 145] on div "Wilson County CS (Location)" at bounding box center [432, 141] width 264 height 23
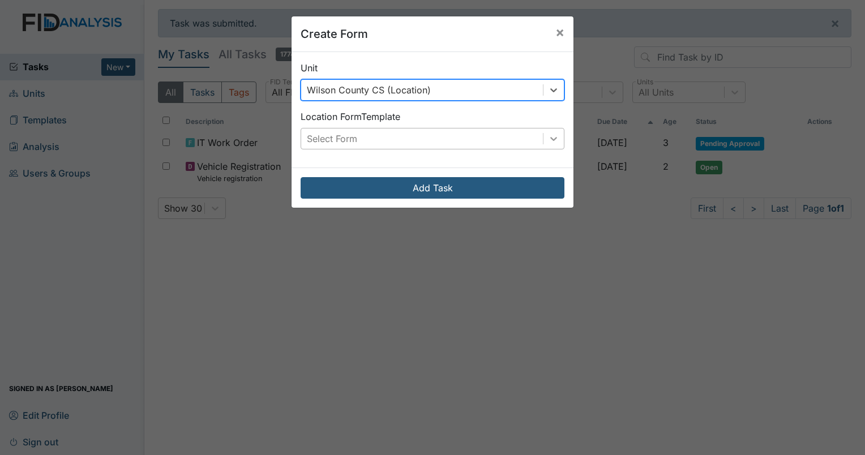
click at [548, 141] on icon at bounding box center [553, 138] width 11 height 11
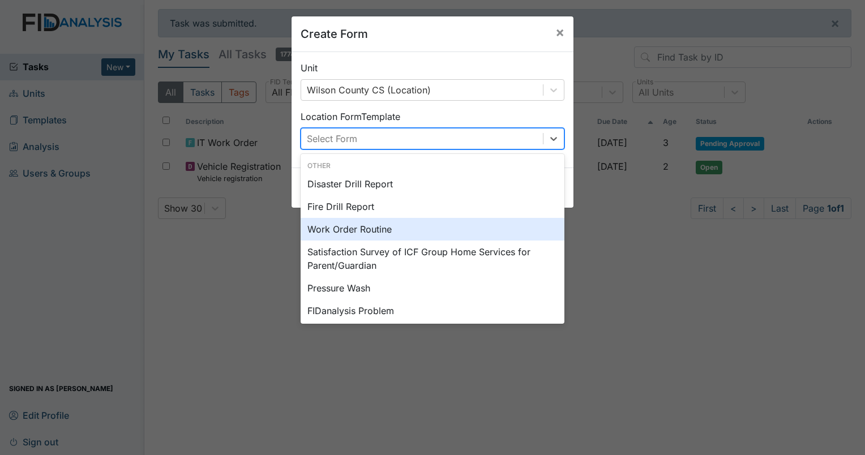
click at [364, 229] on div "Work Order Routine" at bounding box center [432, 229] width 264 height 23
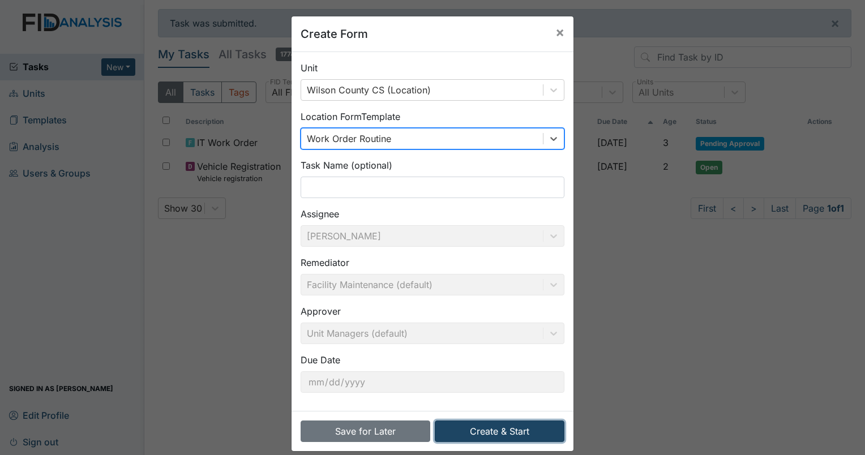
click at [529, 424] on button "Create & Start" at bounding box center [500, 431] width 130 height 22
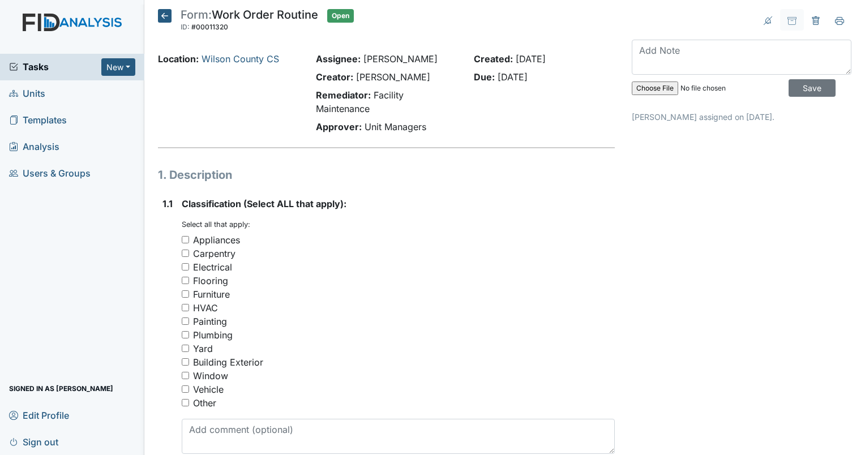
click at [161, 16] on icon at bounding box center [165, 16] width 14 height 14
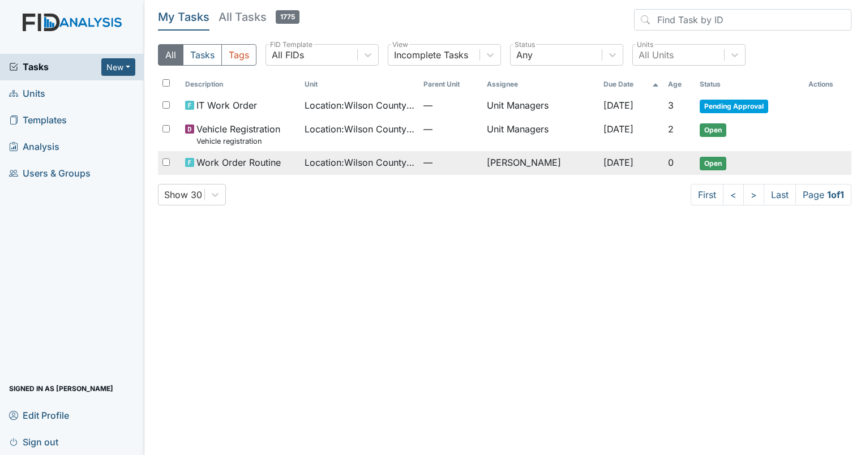
click at [167, 164] on input "checkbox" at bounding box center [165, 161] width 7 height 7
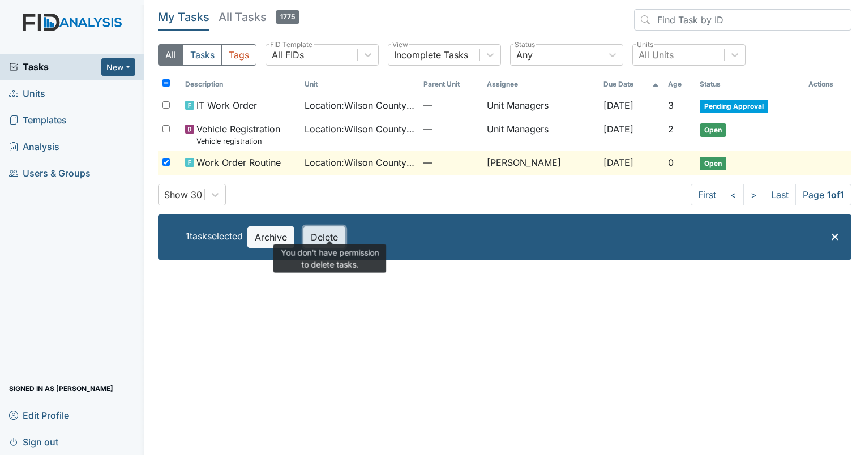
click at [333, 240] on button "Delete" at bounding box center [324, 237] width 42 height 22
click at [264, 308] on main "My Tasks All Tasks 1775 All Tasks Tags All FIDs FID Template Incomplete Tasks V…" at bounding box center [504, 227] width 720 height 455
click at [165, 161] on input "checkbox" at bounding box center [165, 161] width 7 height 7
checkbox input "false"
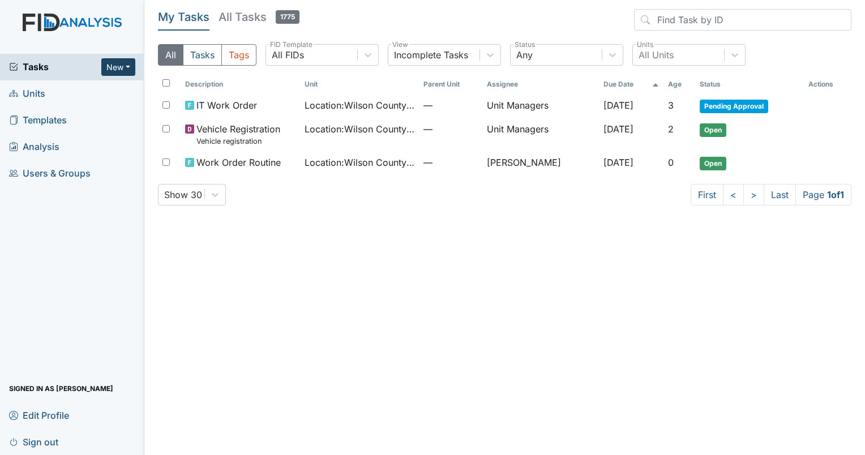
click at [121, 65] on button "New" at bounding box center [118, 67] width 34 height 18
click at [70, 89] on link "Form" at bounding box center [89, 90] width 89 height 18
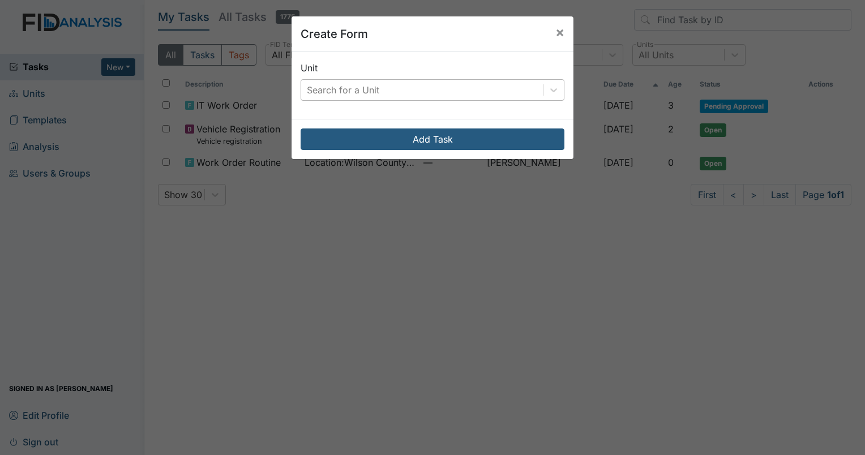
click at [373, 89] on div "Search for a Unit" at bounding box center [343, 90] width 72 height 14
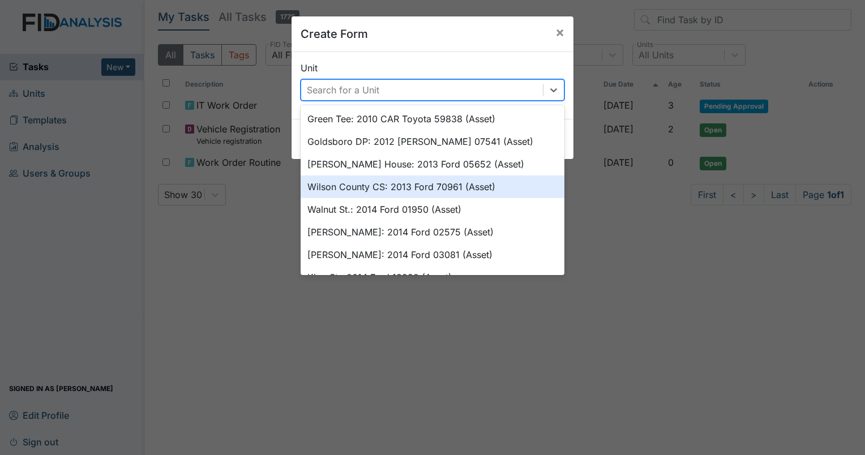
click at [360, 185] on div "Wilson County CS: 2013 Ford 70961 (Asset)" at bounding box center [432, 186] width 264 height 23
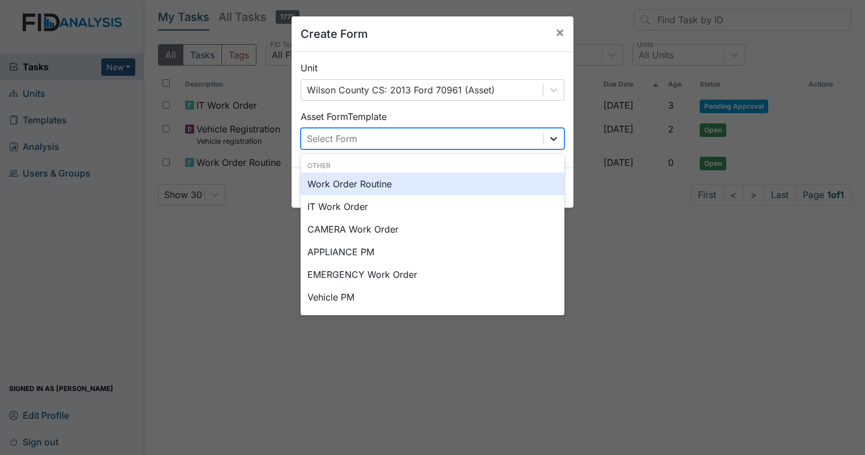
click at [550, 139] on icon at bounding box center [553, 139] width 7 height 4
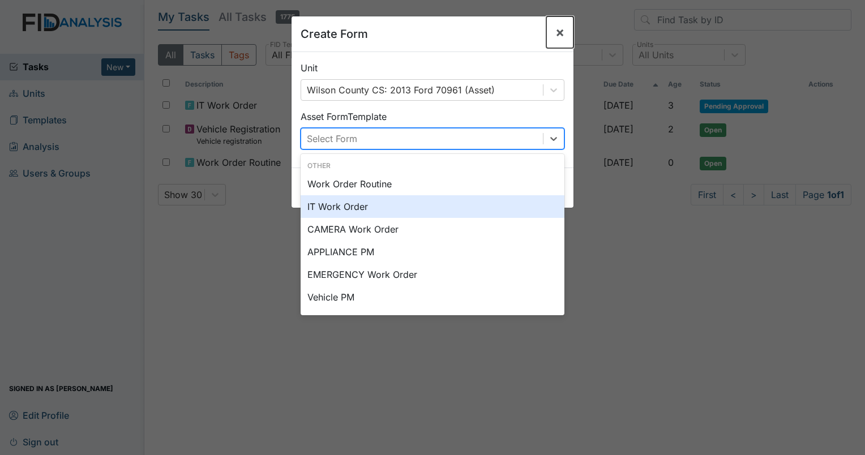
click at [555, 35] on span "×" at bounding box center [559, 32] width 9 height 16
